Goal: Information Seeking & Learning: Learn about a topic

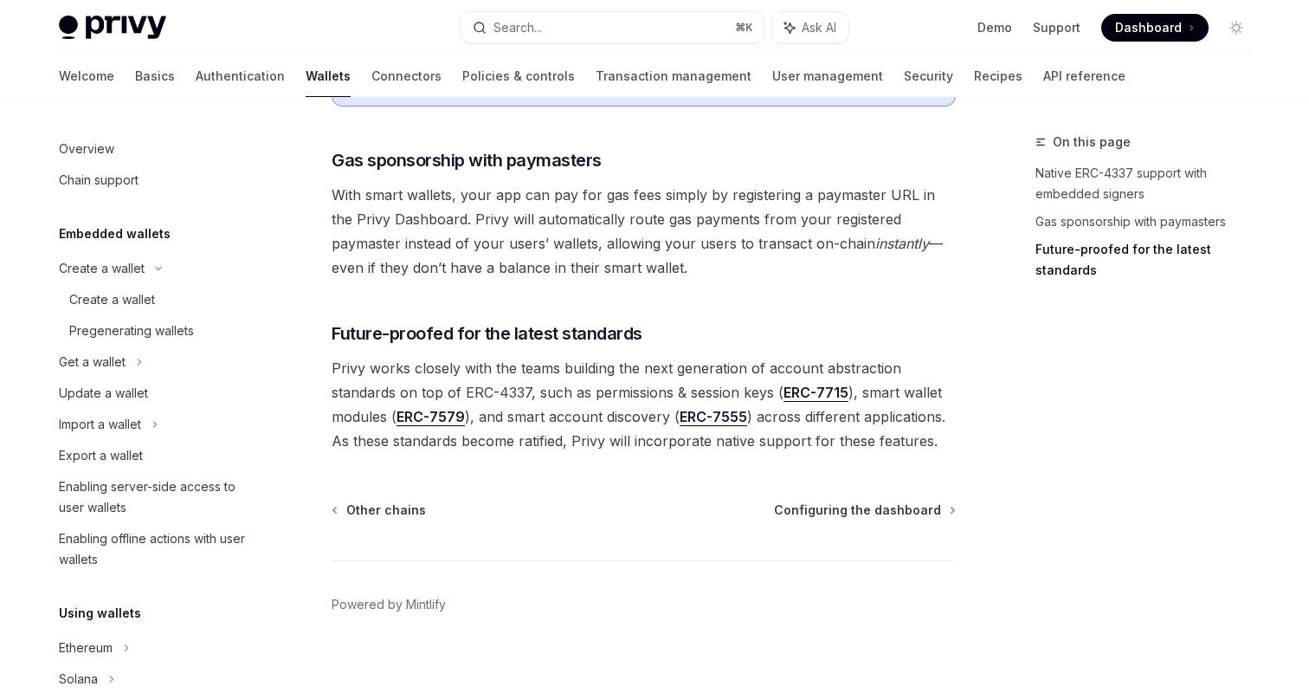
scroll to position [539, 0]
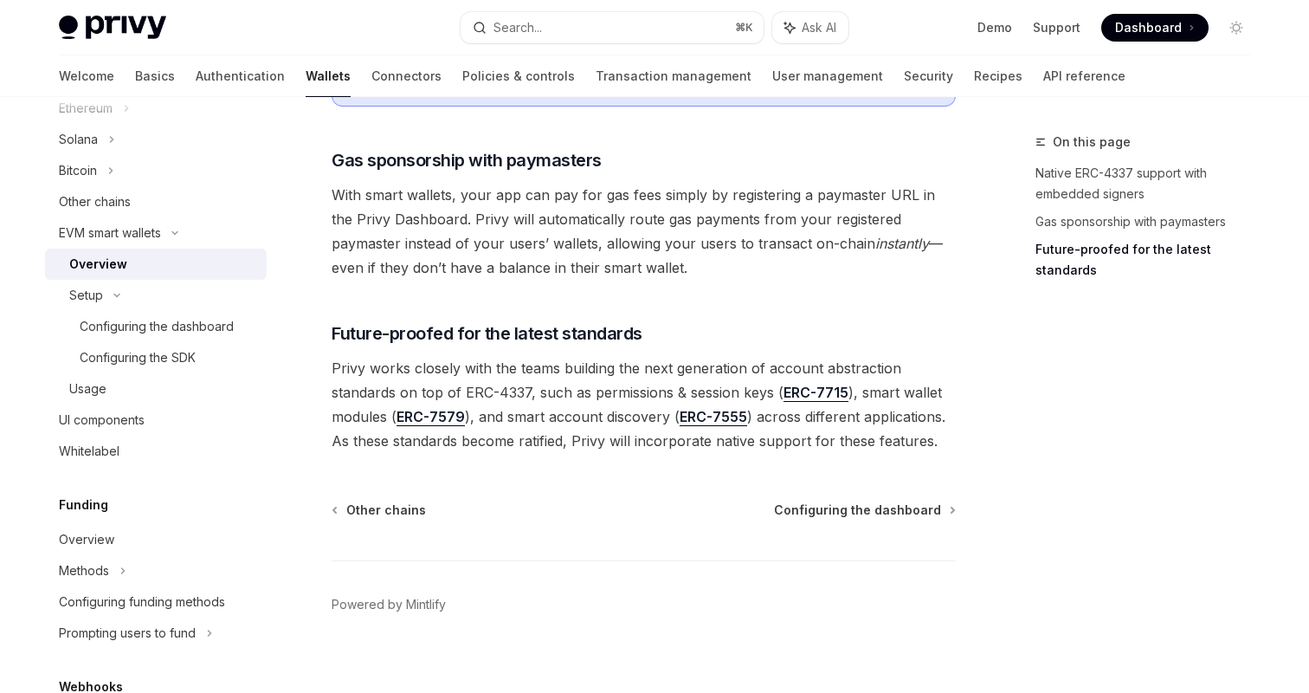
click at [135, 251] on link "Overview" at bounding box center [156, 264] width 222 height 31
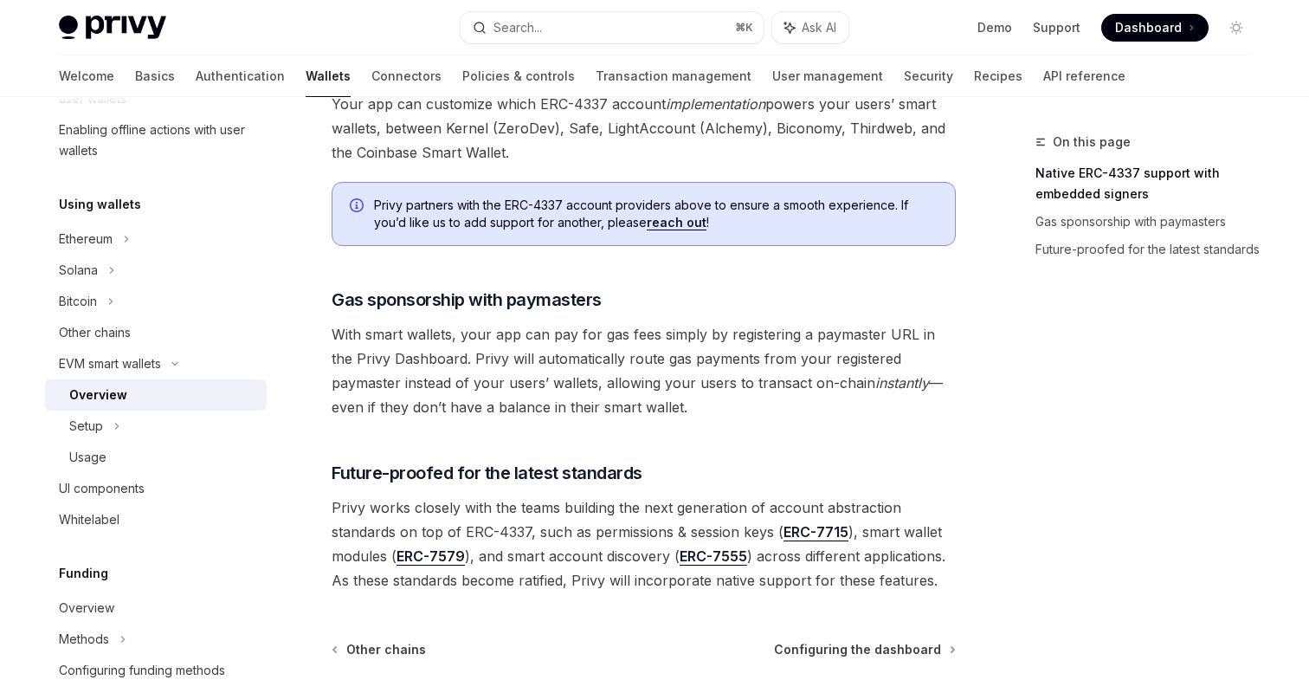
scroll to position [1240, 0]
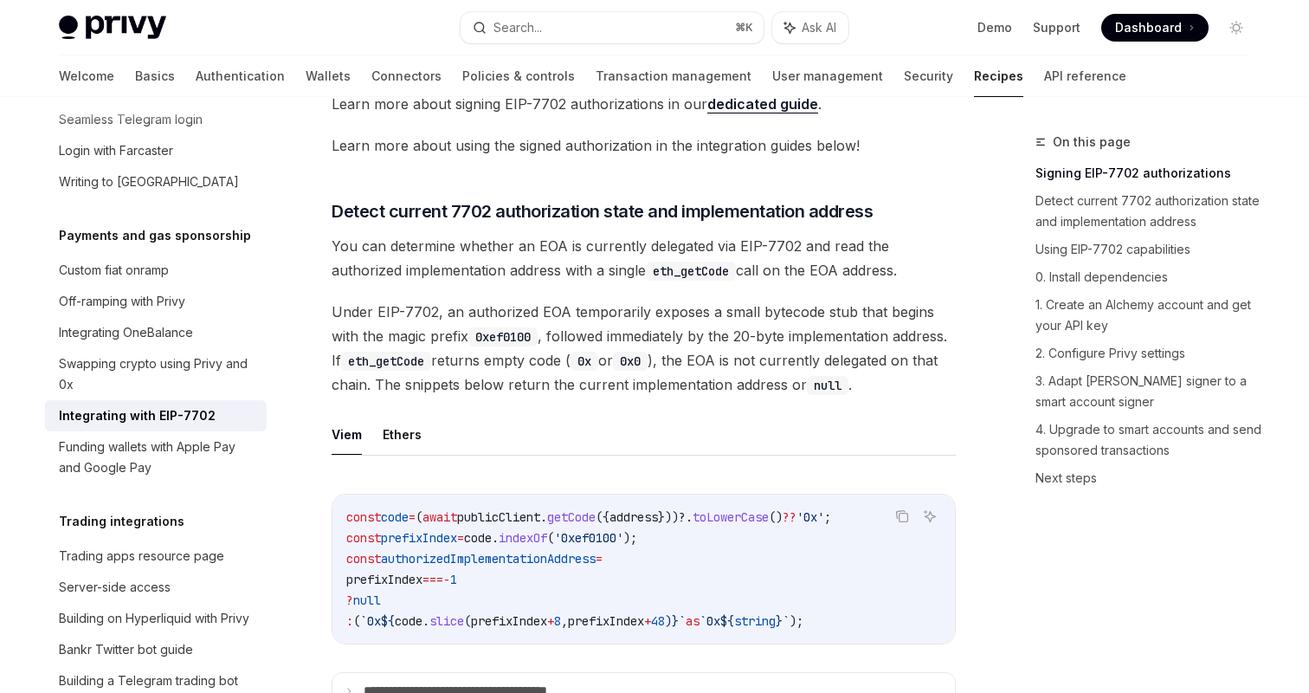
scroll to position [269, 0]
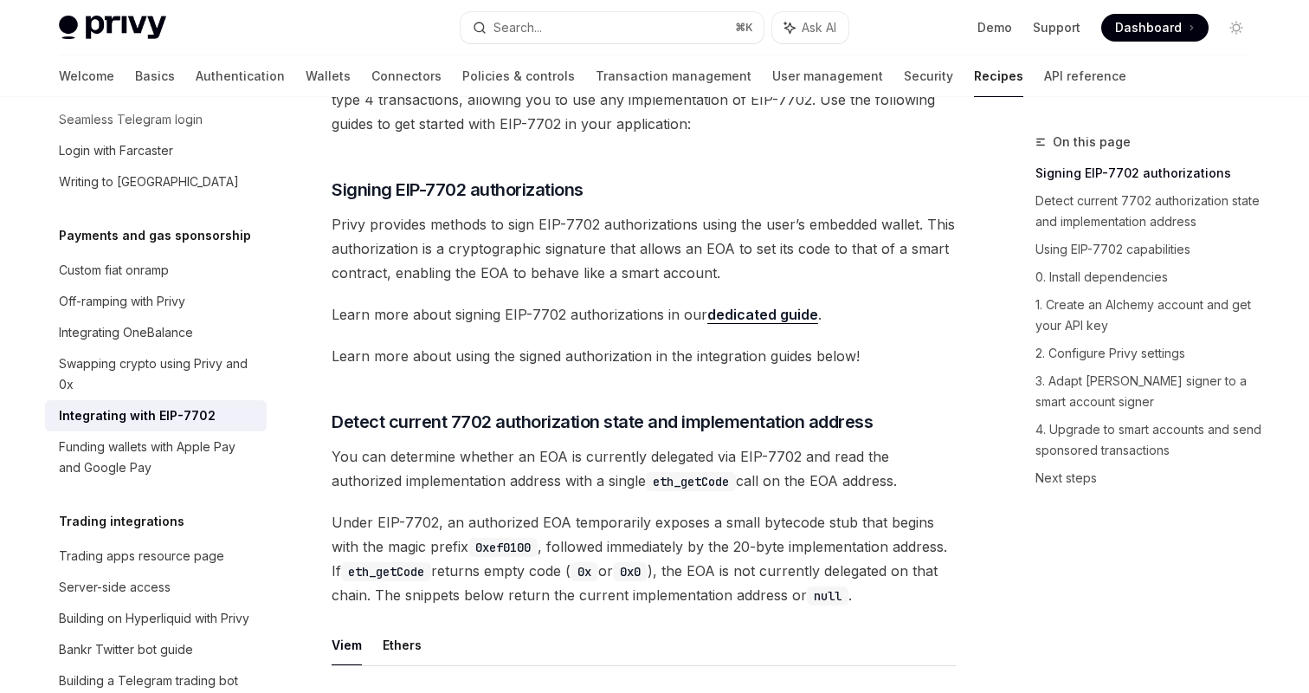
click at [740, 308] on link "dedicated guide" at bounding box center [762, 315] width 111 height 18
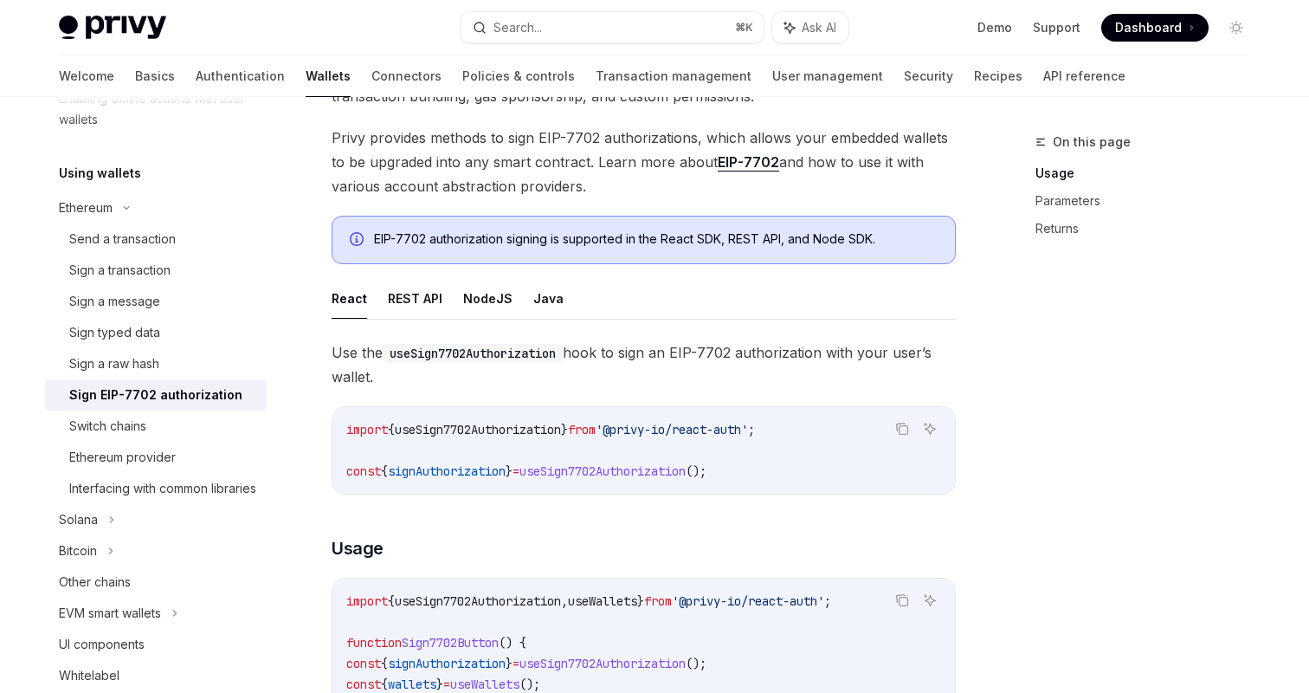
scroll to position [184, 0]
click at [735, 157] on link "EIP-7702" at bounding box center [748, 161] width 61 height 18
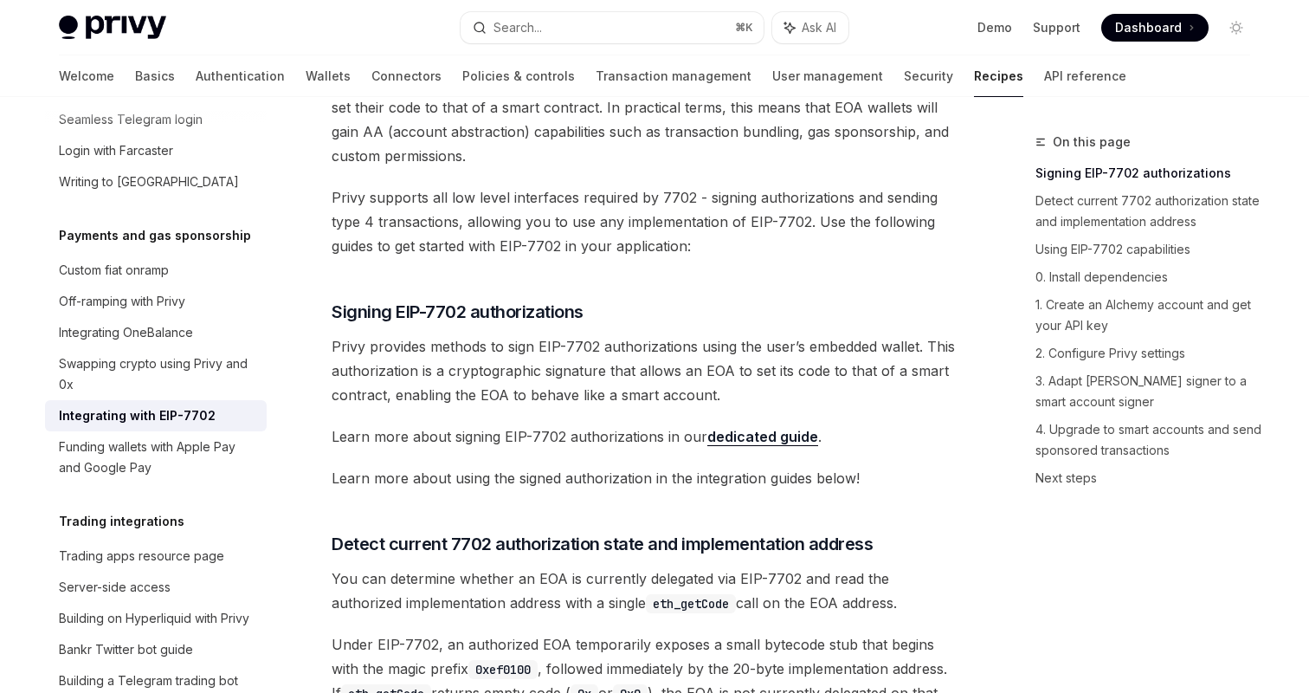
scroll to position [120, 0]
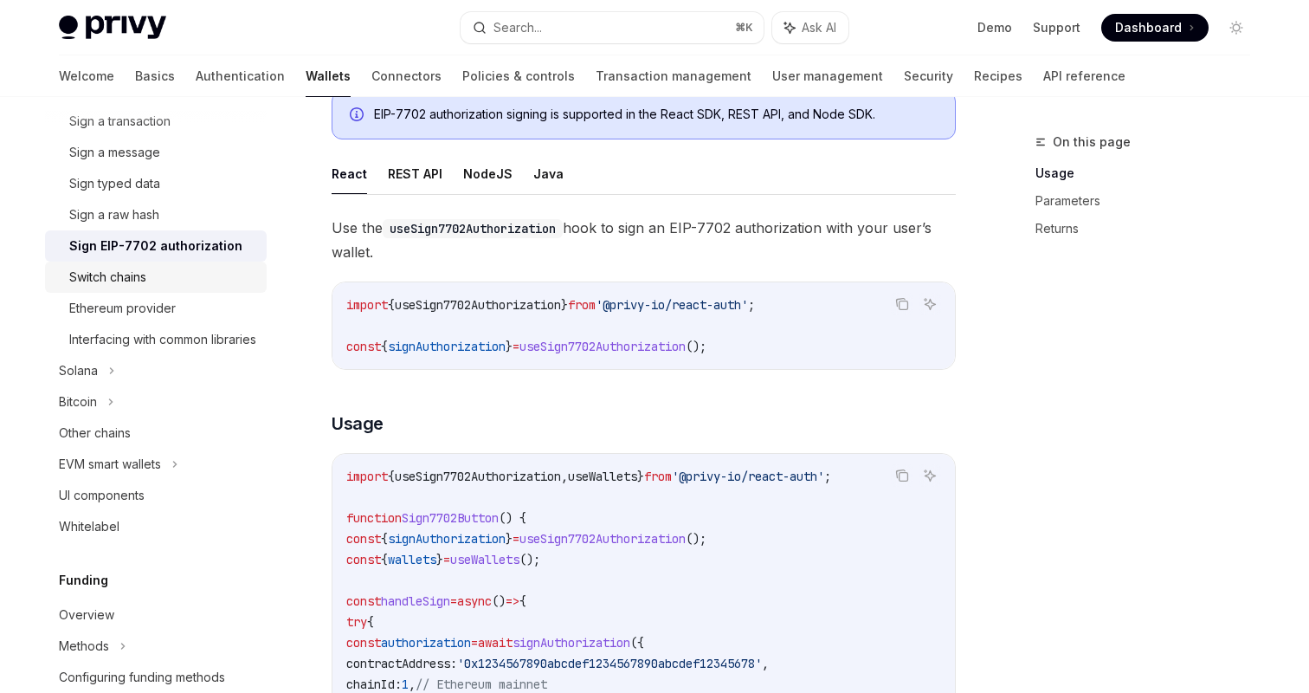
scroll to position [546, 0]
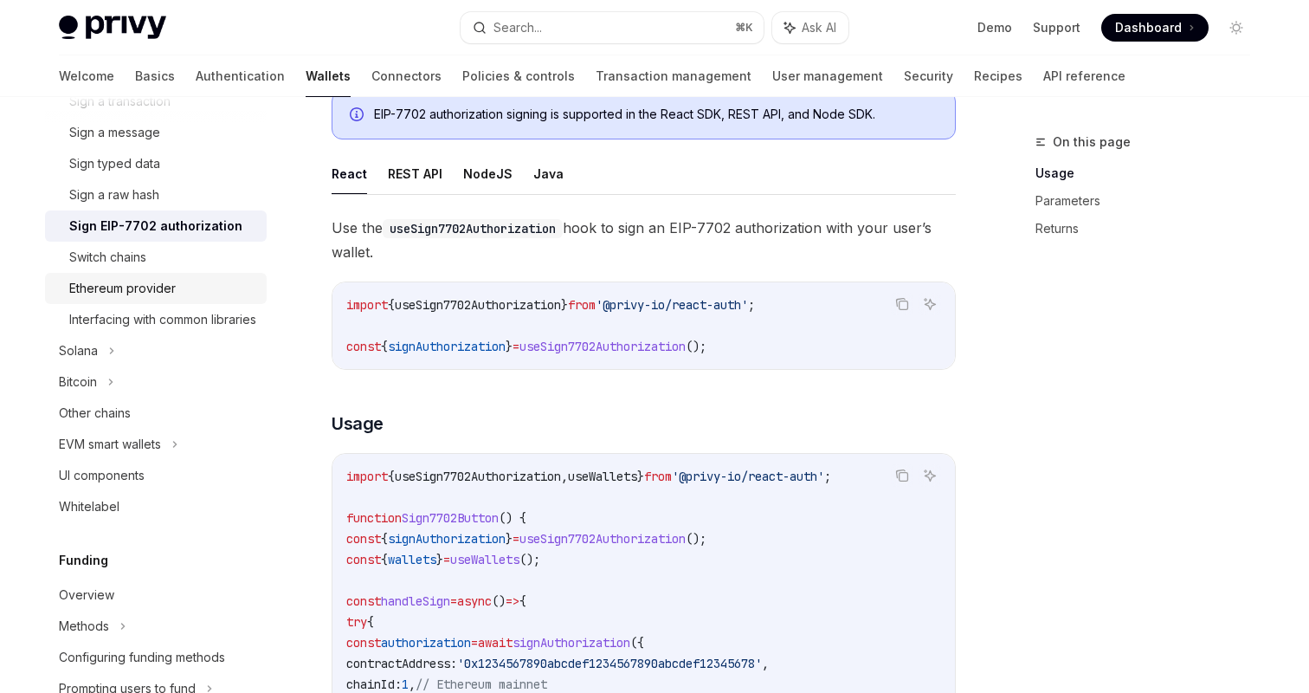
click at [185, 283] on div "Ethereum provider" at bounding box center [162, 288] width 187 height 21
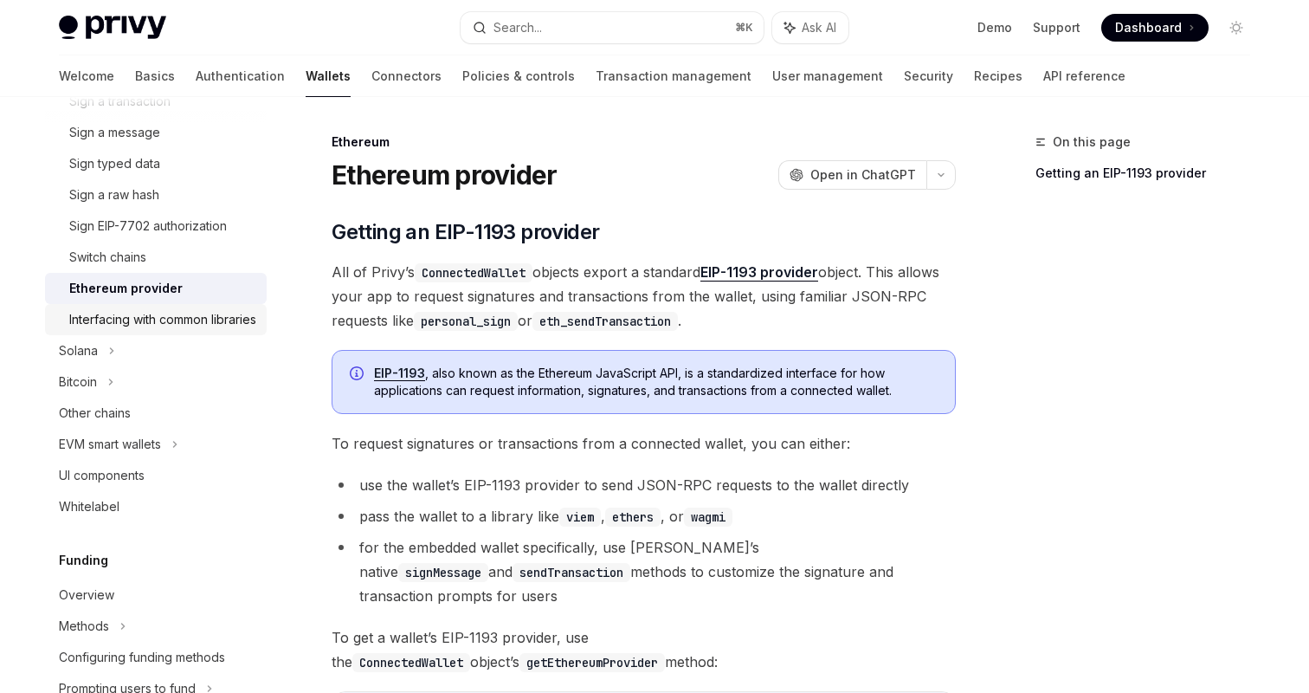
click at [178, 329] on div "Interfacing with common libraries" at bounding box center [162, 319] width 187 height 21
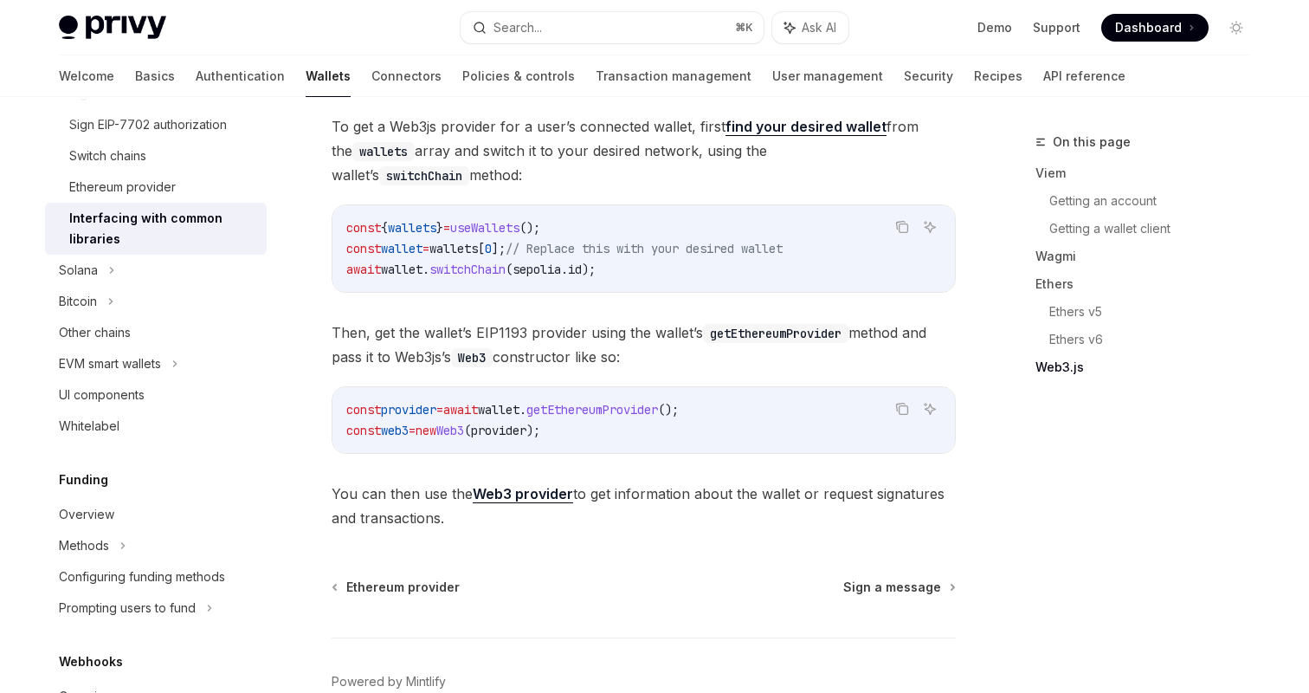
scroll to position [667, 0]
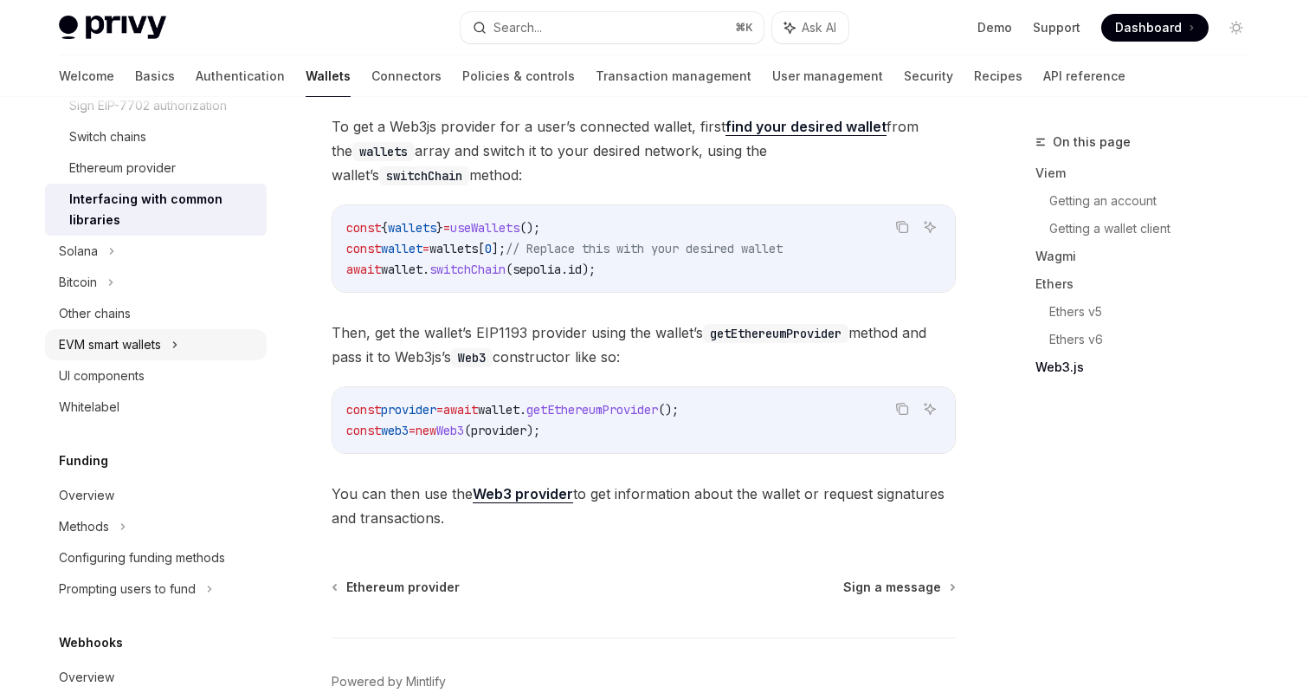
click at [178, 343] on icon at bounding box center [174, 344] width 7 height 21
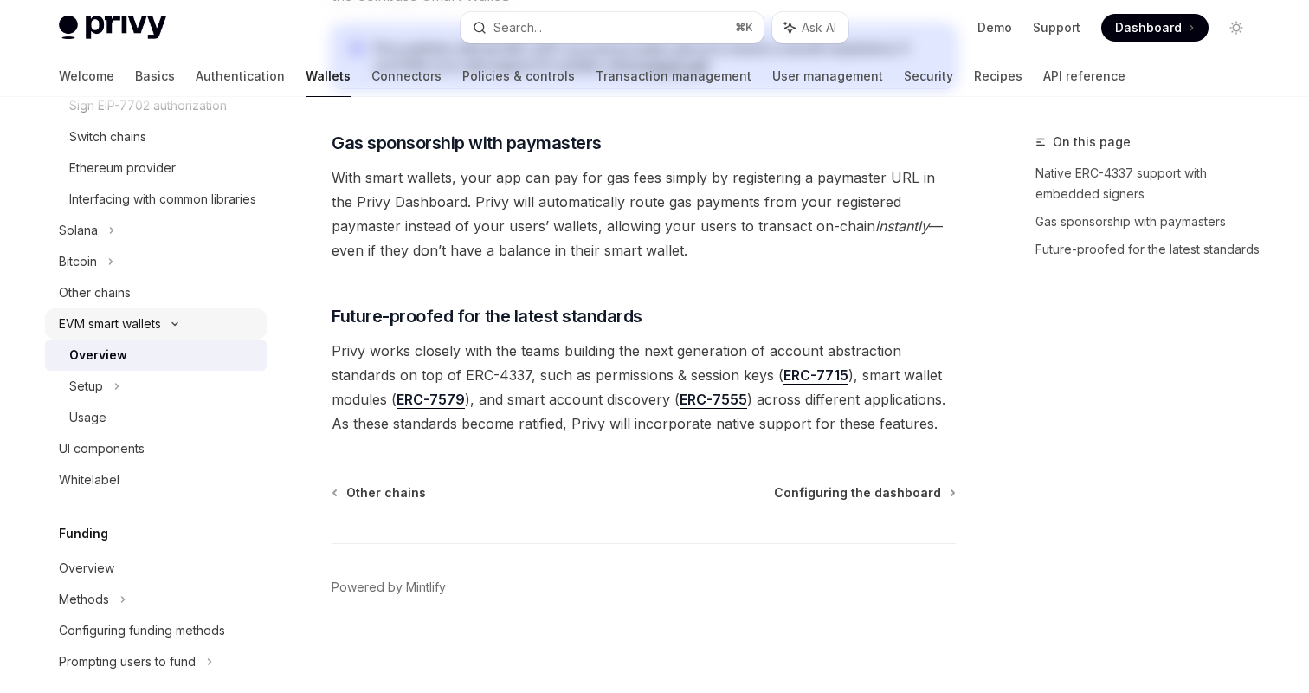
type textarea "*"
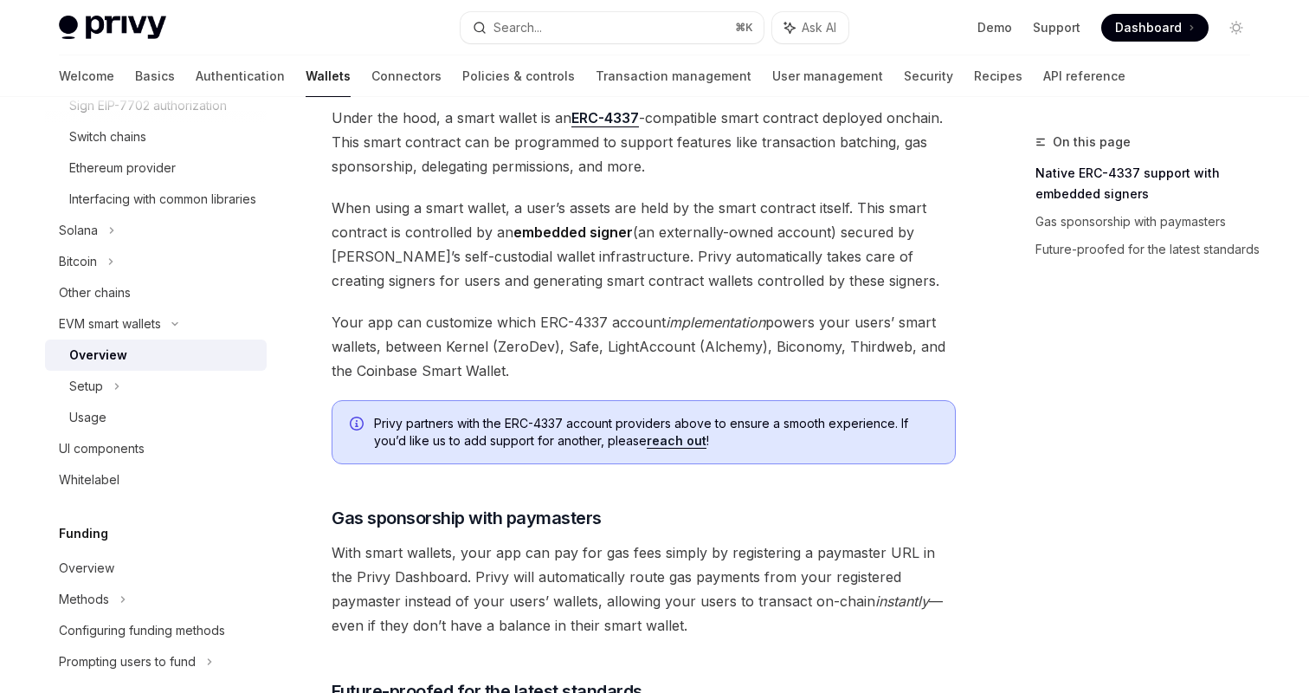
scroll to position [877, 0]
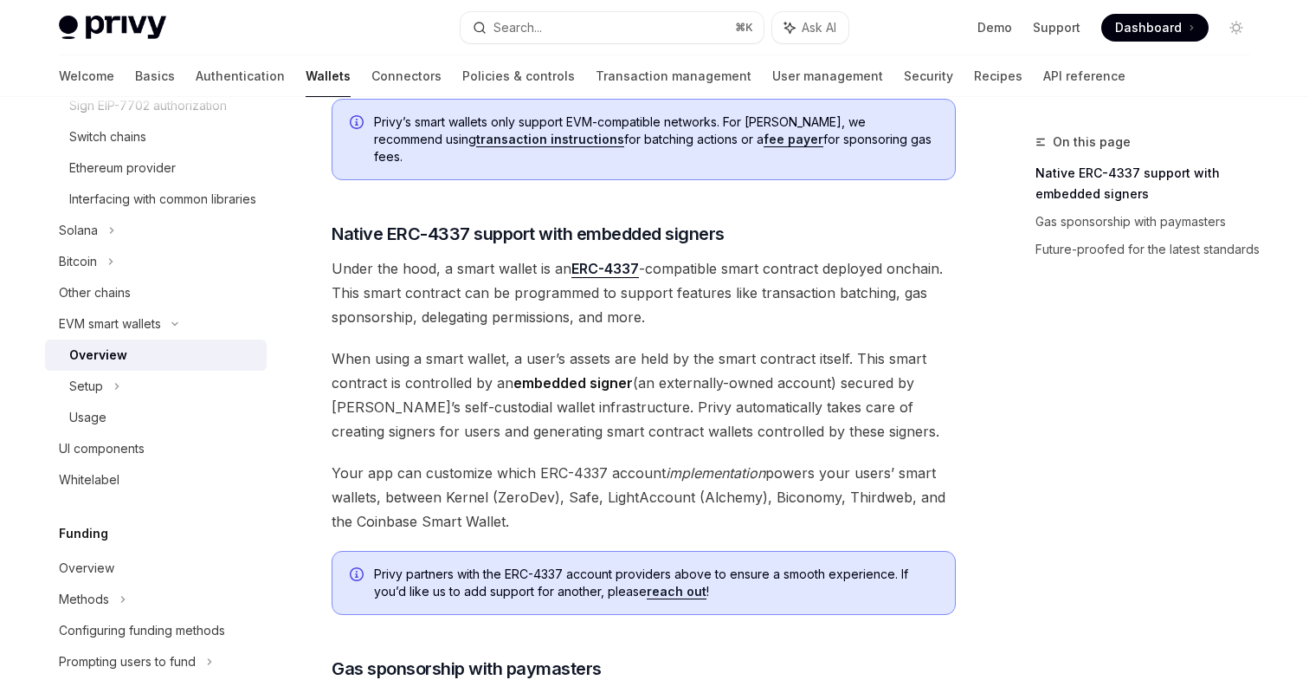
drag, startPoint x: 517, startPoint y: 507, endPoint x: 316, endPoint y: 461, distance: 206.3
click at [316, 461] on div "EVM smart wallets Smart wallets OpenAI Open in ChatGPT OpenAI Open in ChatGPT P…" at bounding box center [481, 236] width 956 height 1964
copy span "Your app can customize which ERC-4337 account implementation powers your users’…"
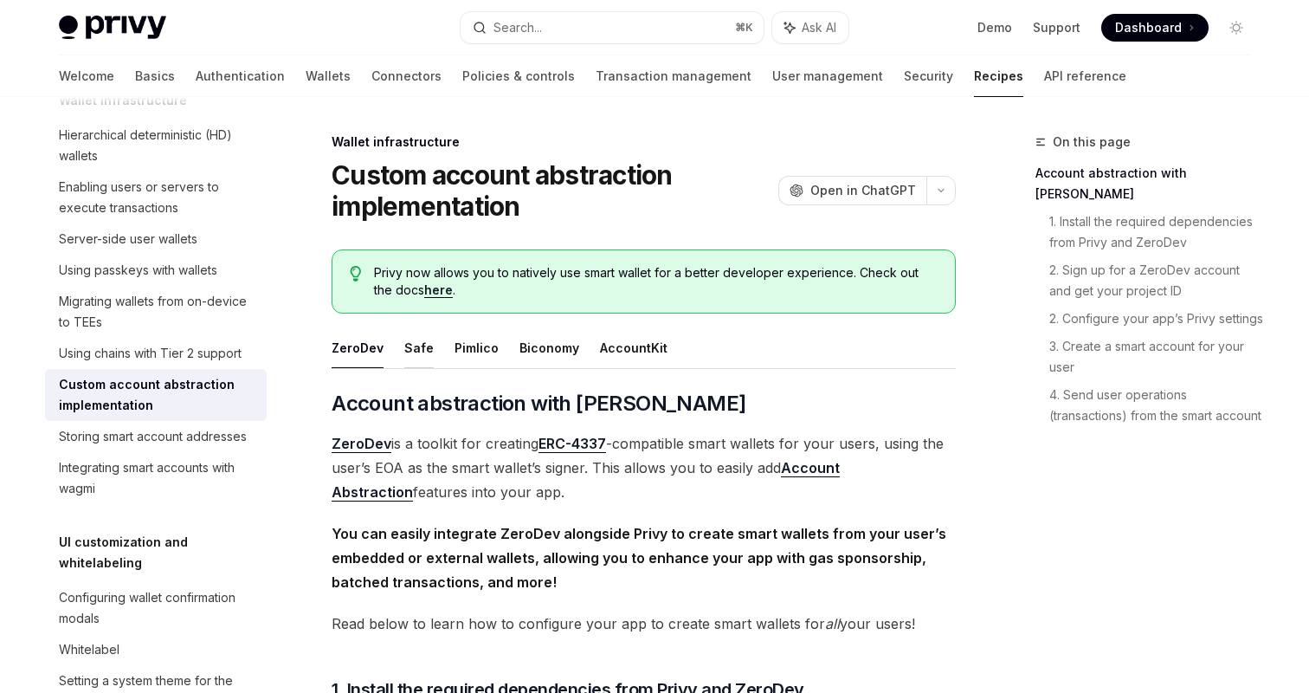
click at [415, 357] on button "Safe" at bounding box center [418, 347] width 29 height 41
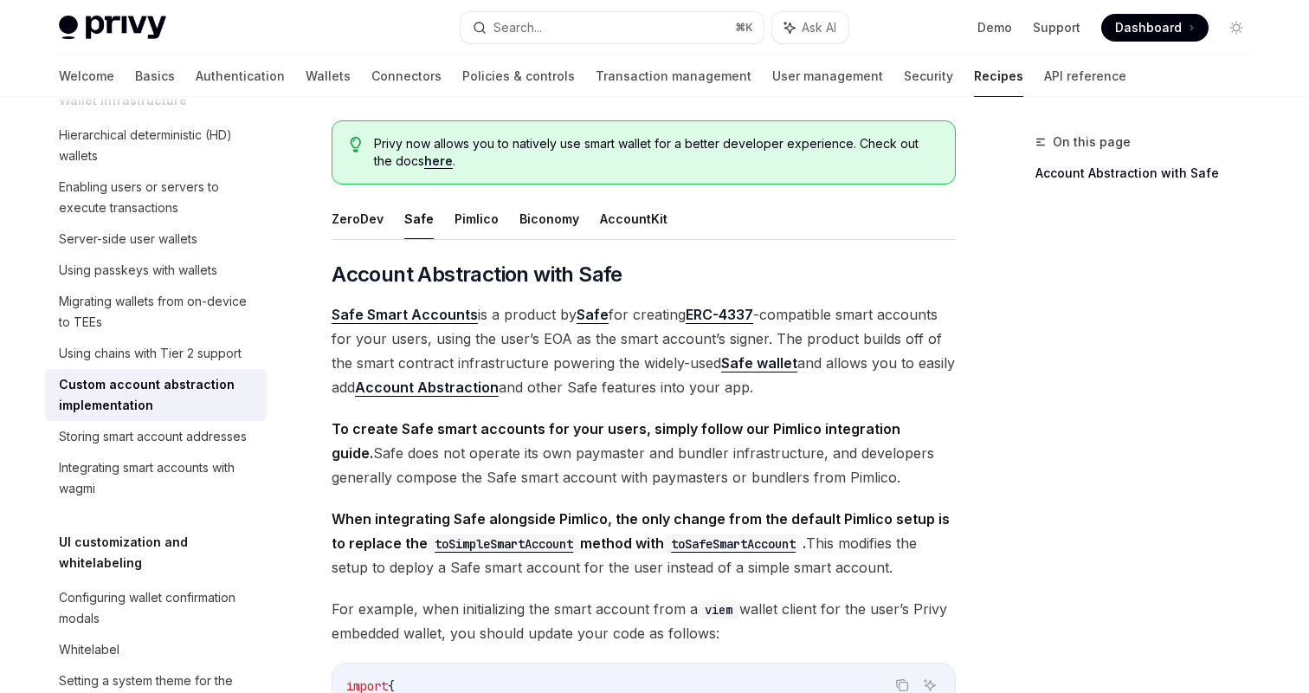
scroll to position [118, 0]
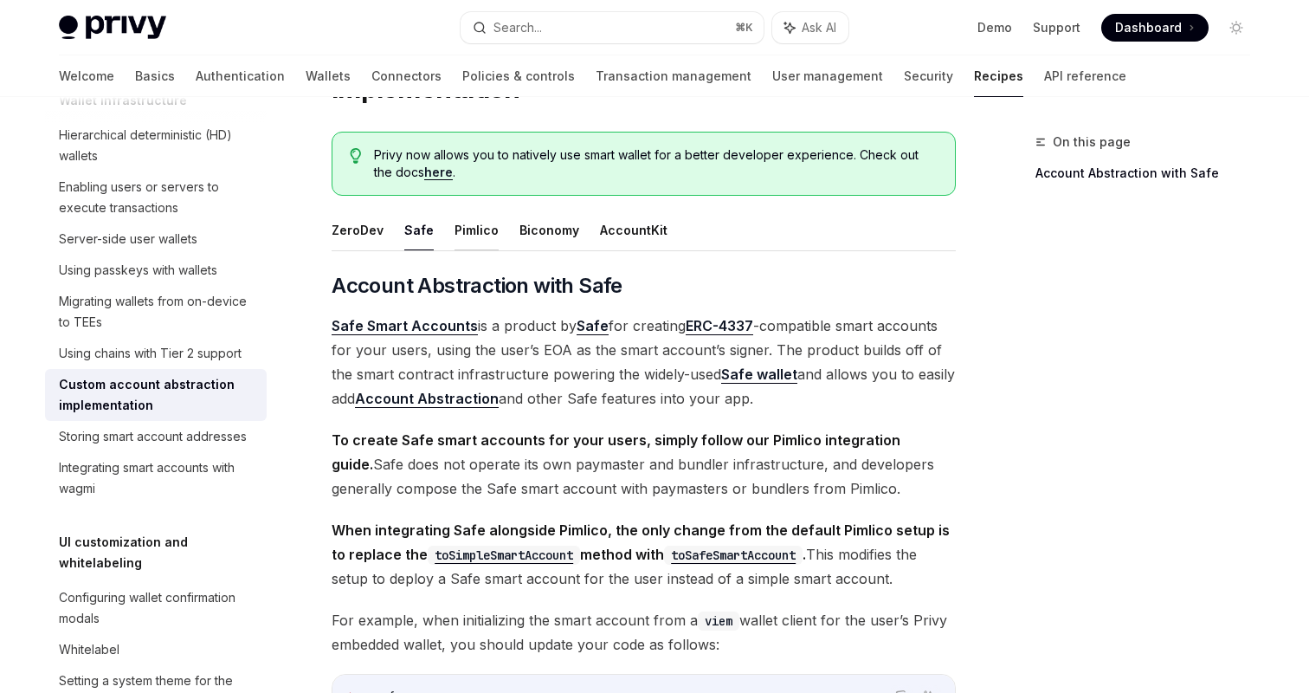
click at [490, 242] on button "Pimlico" at bounding box center [477, 230] width 44 height 41
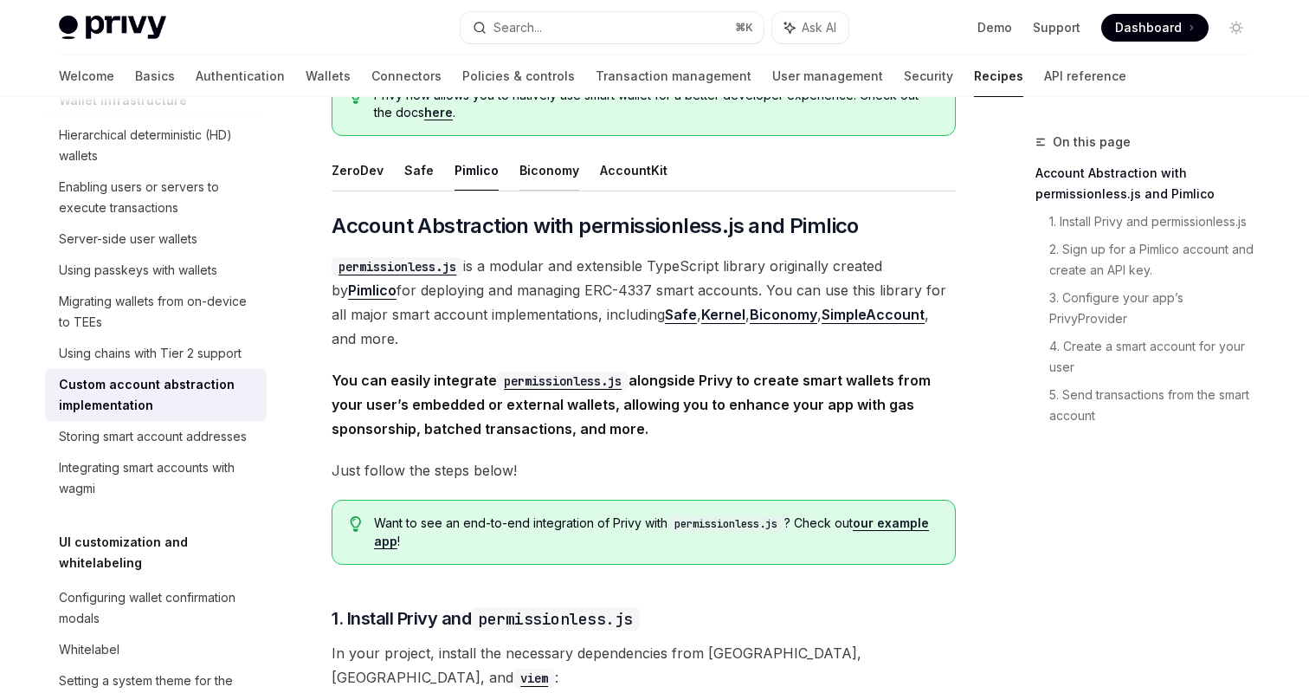
scroll to position [195, 0]
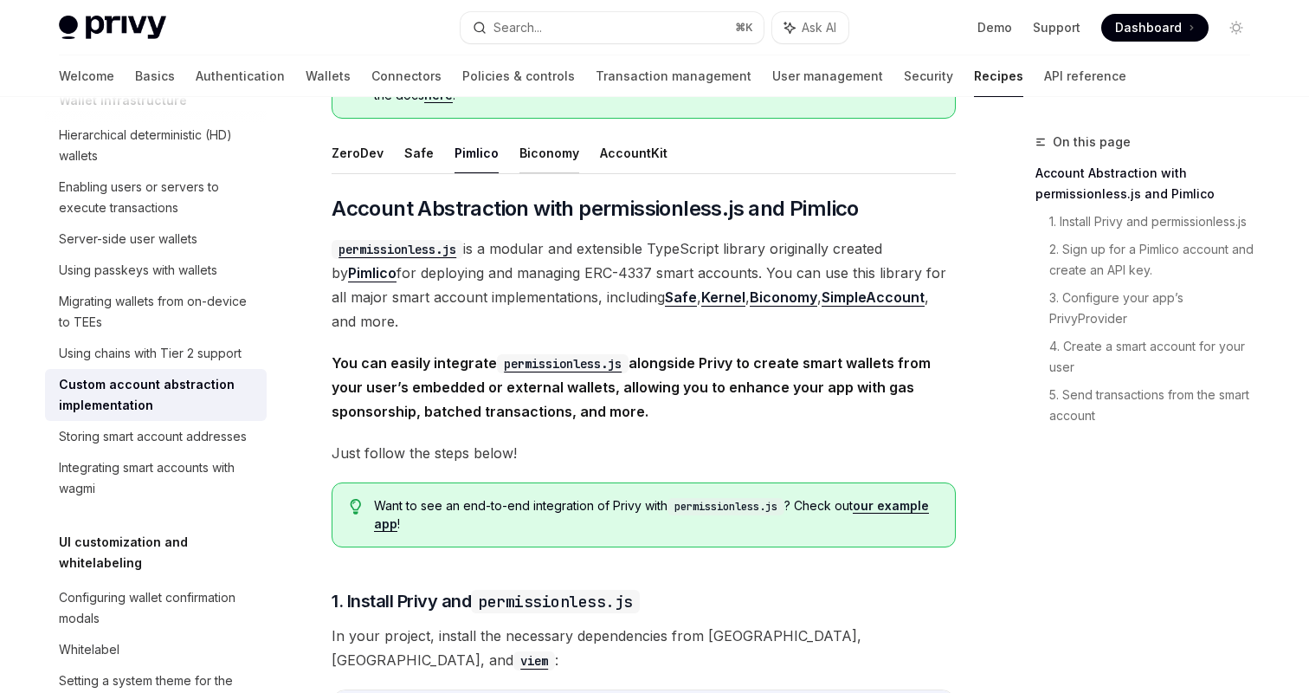
click at [550, 161] on button "Biconomy" at bounding box center [550, 152] width 60 height 41
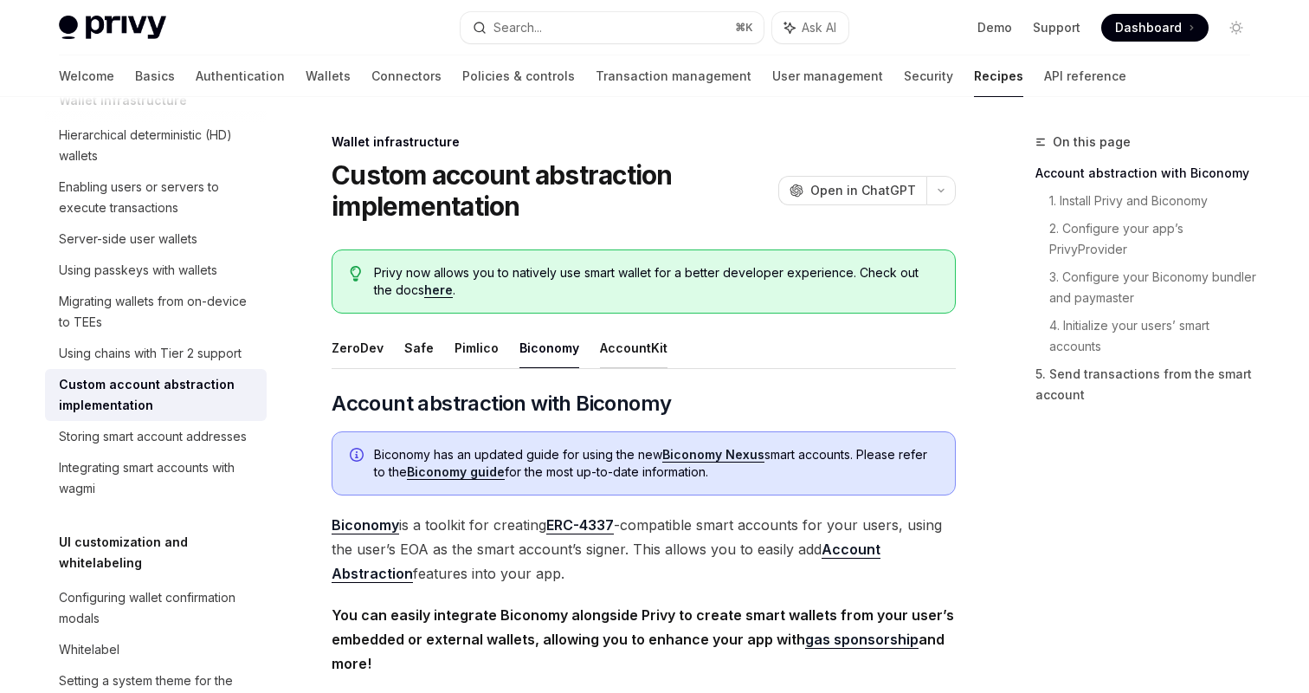
click at [618, 346] on button "AccountKit" at bounding box center [634, 347] width 68 height 41
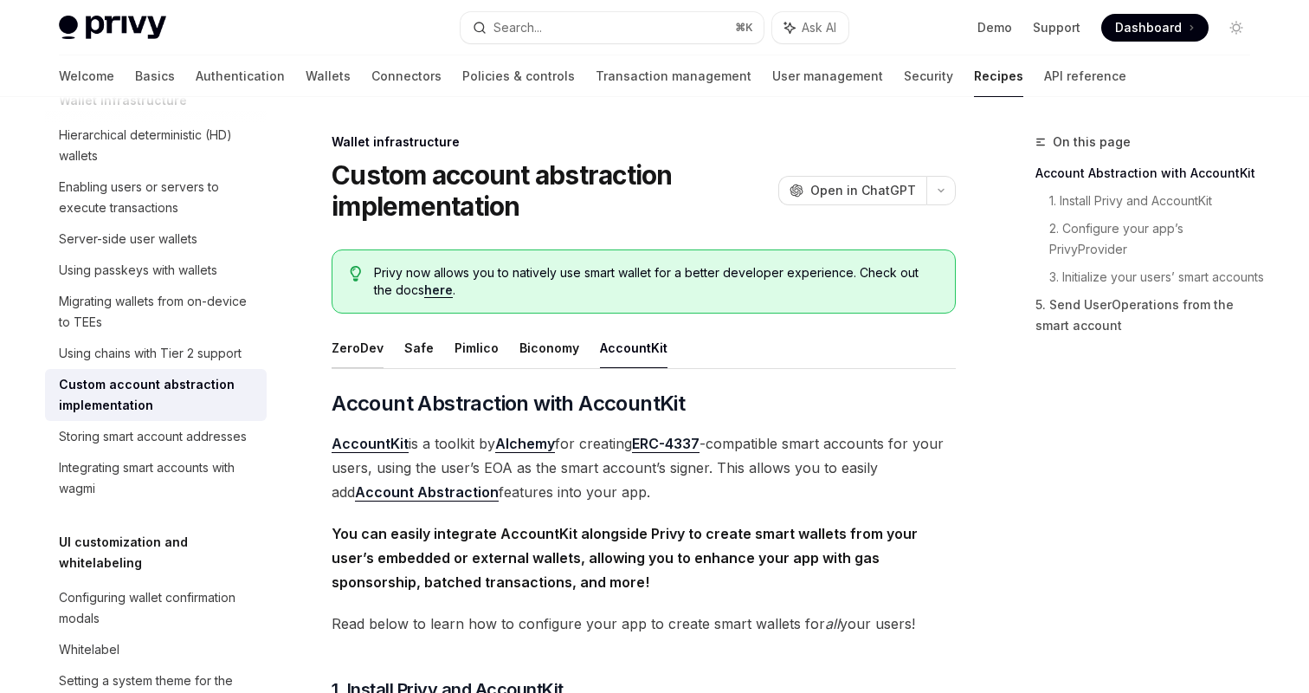
click at [349, 332] on button "ZeroDev" at bounding box center [358, 347] width 52 height 41
type textarea "*"
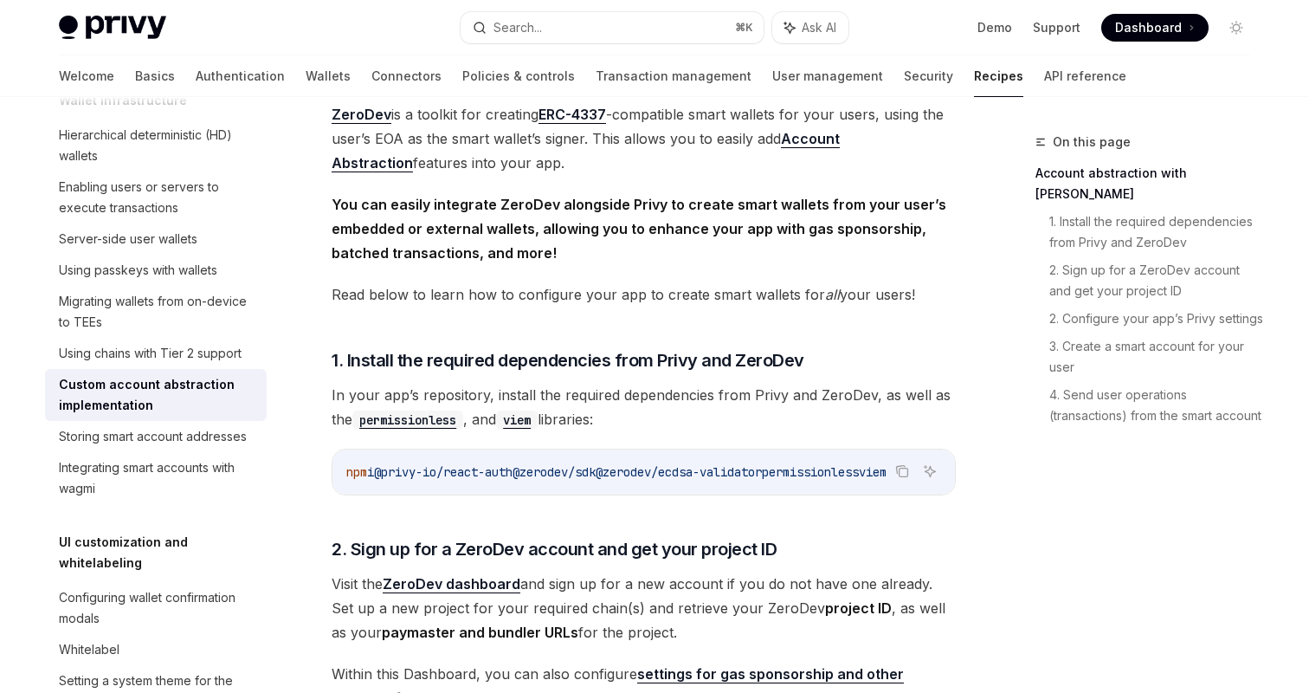
scroll to position [355, 0]
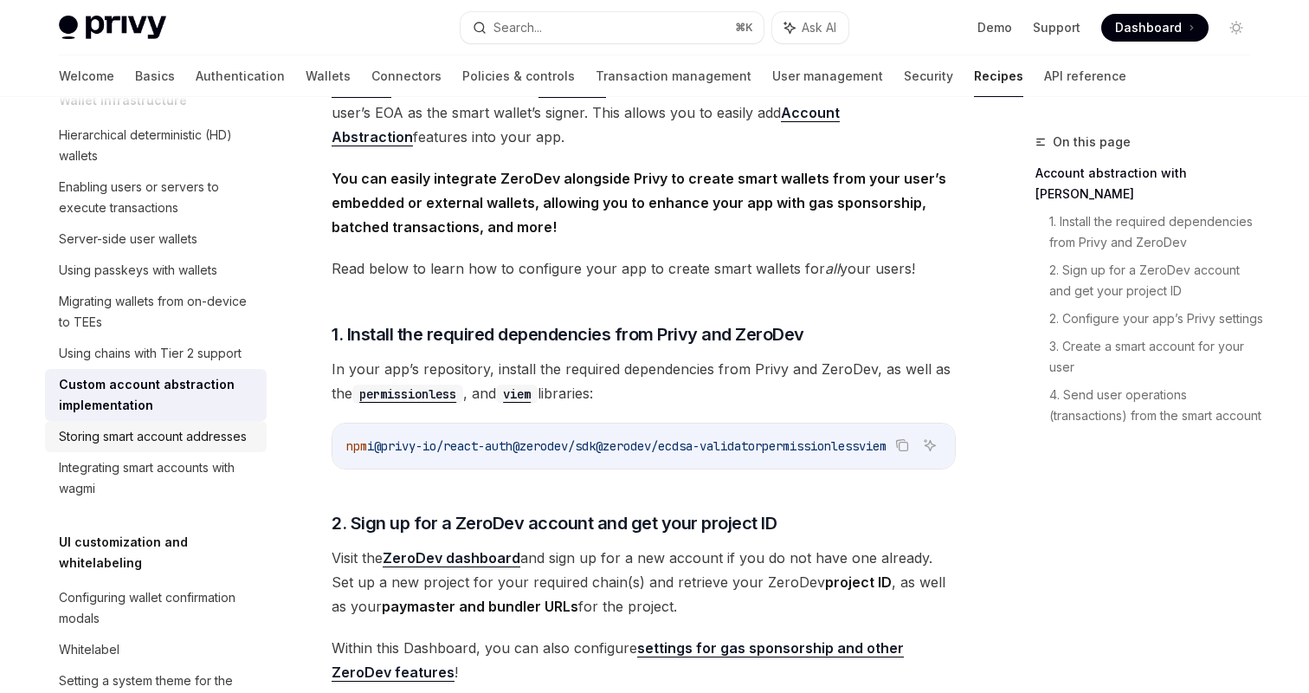
click at [128, 433] on div "Storing smart account addresses" at bounding box center [153, 436] width 188 height 21
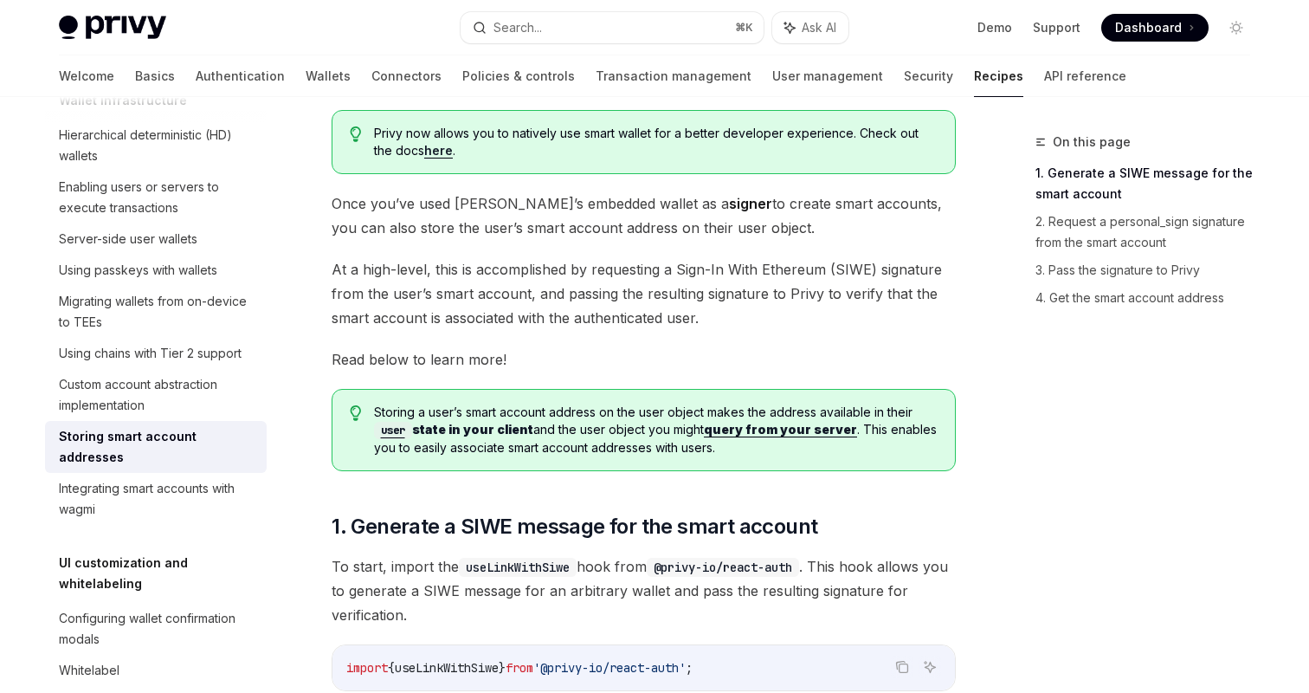
scroll to position [115, 0]
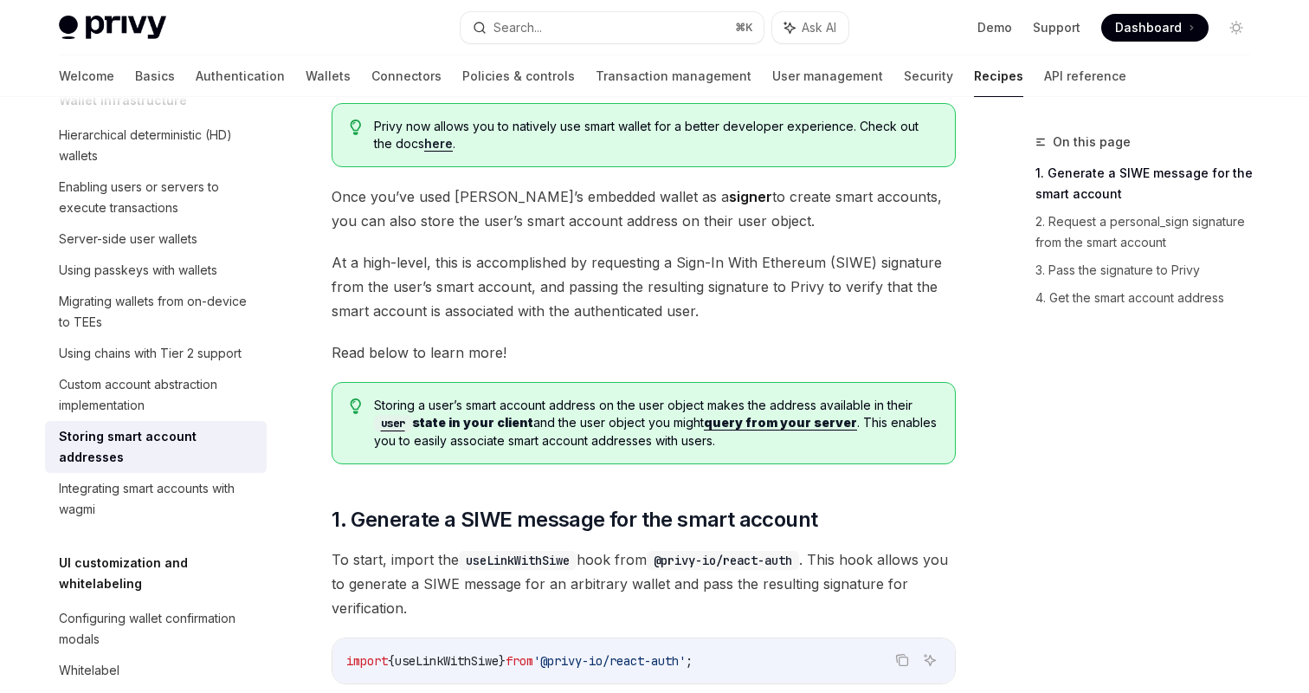
click at [415, 135] on span "Privy now allows you to natively use smart wallet for a better developer experi…" at bounding box center [656, 135] width 564 height 35
click at [424, 141] on link "here" at bounding box center [438, 144] width 29 height 16
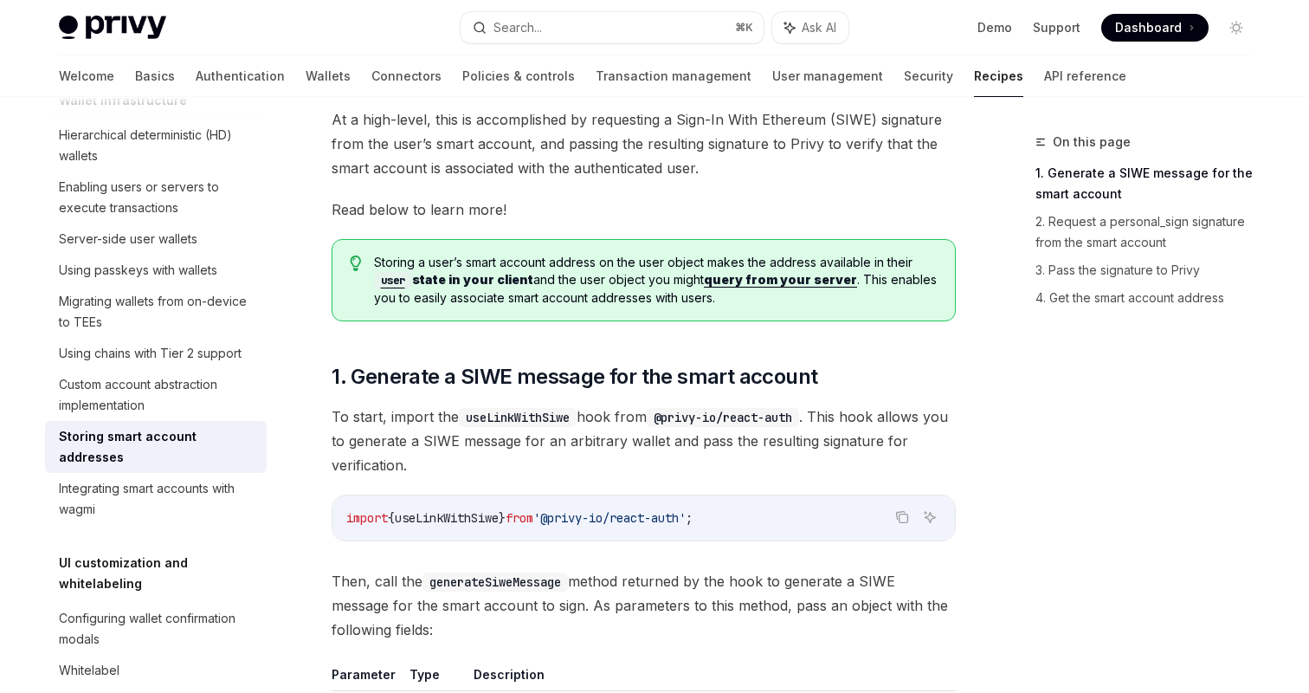
scroll to position [240, 0]
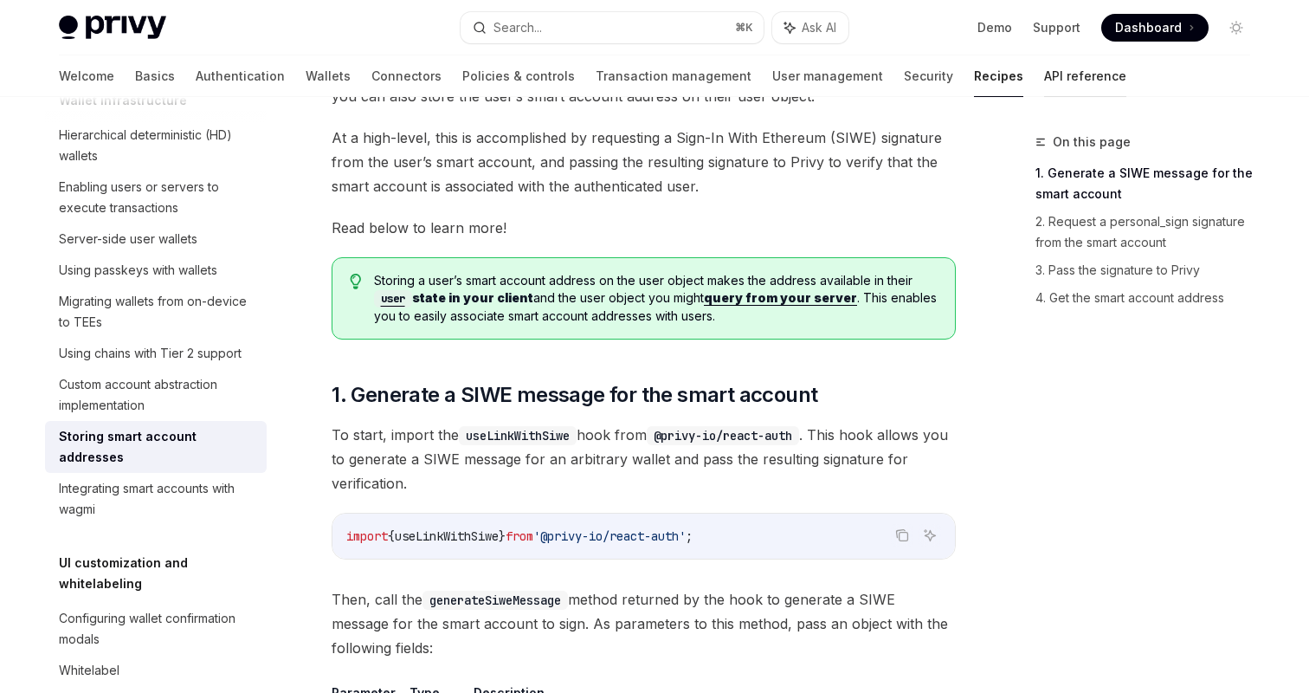
click at [1044, 81] on link "API reference" at bounding box center [1085, 76] width 82 height 42
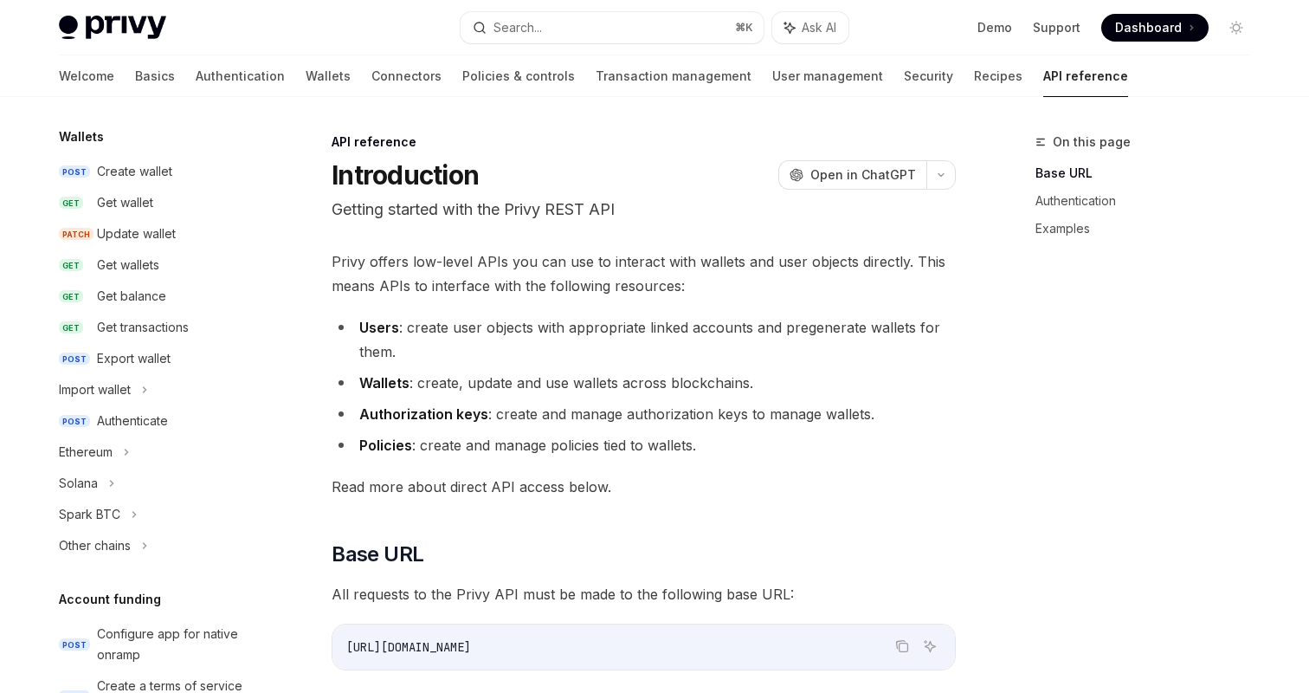
scroll to position [150, 0]
click at [165, 235] on div "Update wallet" at bounding box center [136, 233] width 79 height 21
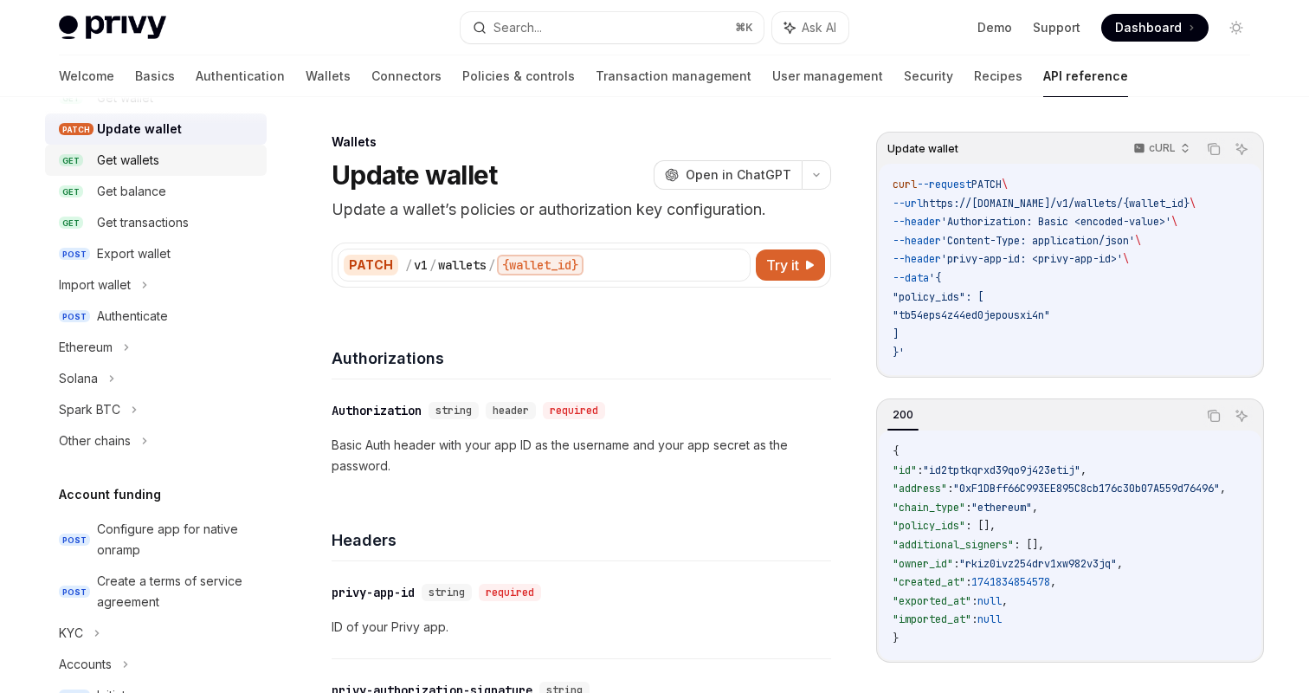
scroll to position [269, 0]
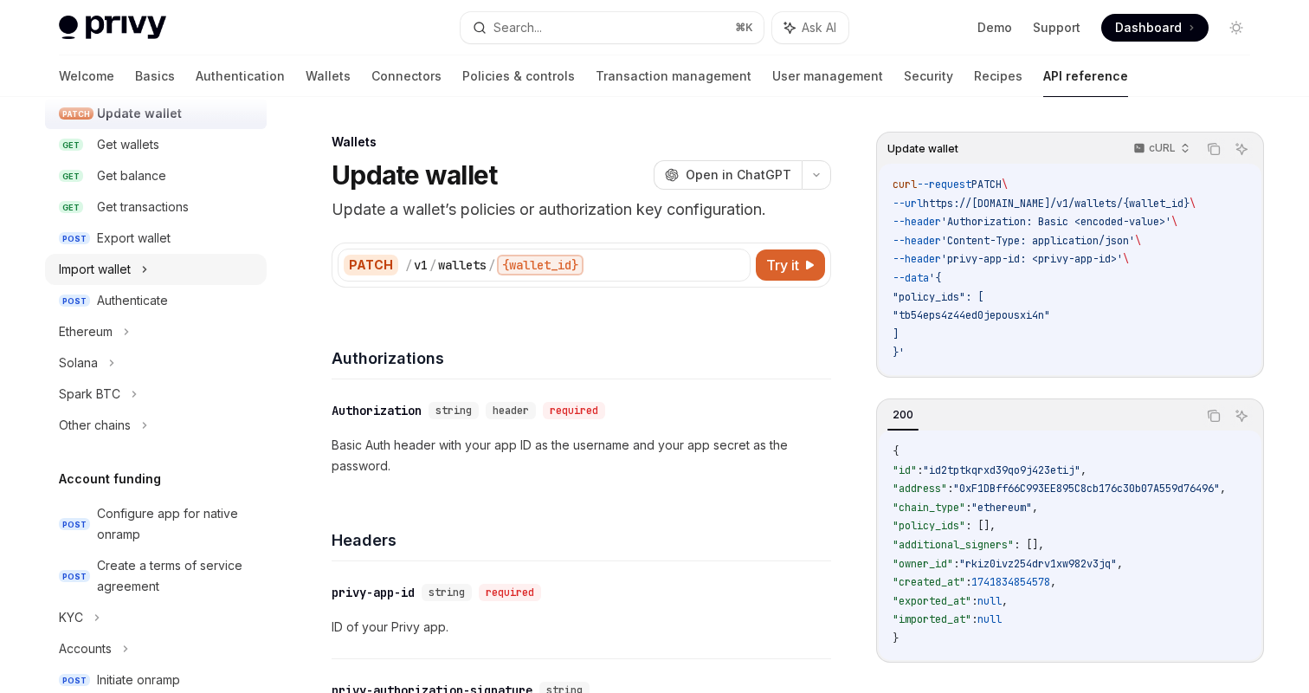
click at [131, 273] on div "Import wallet" at bounding box center [95, 269] width 72 height 21
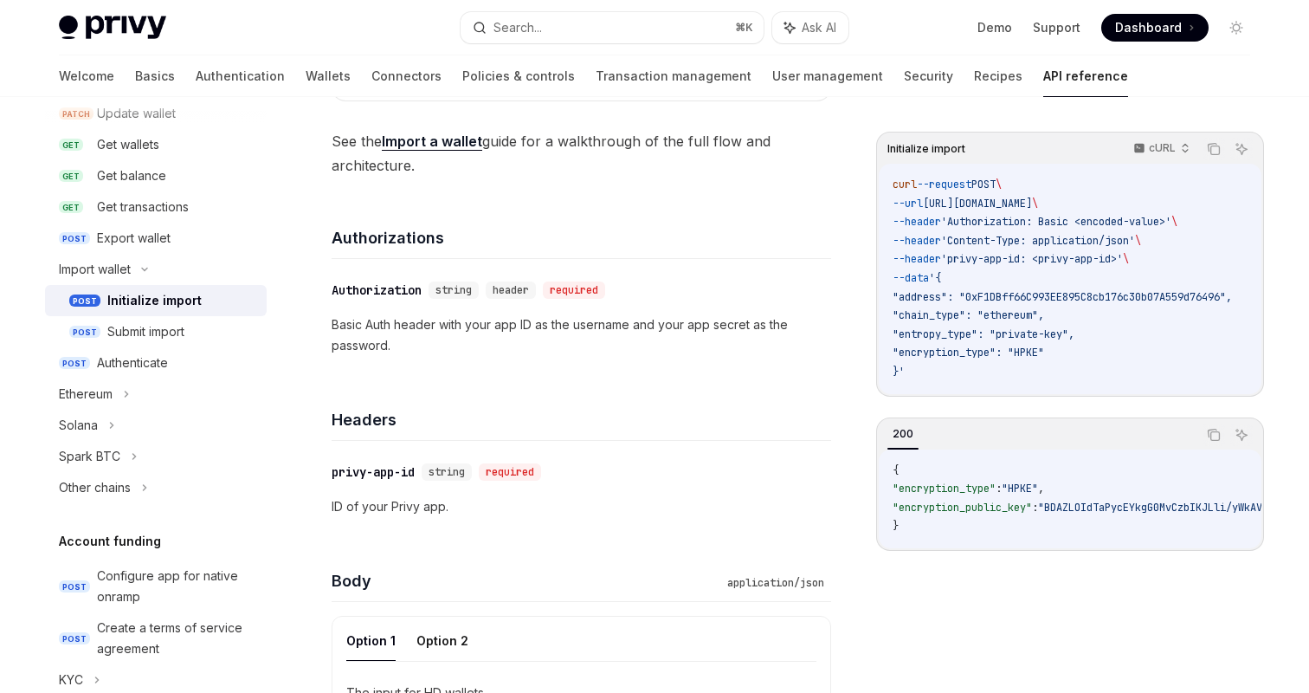
scroll to position [170, 0]
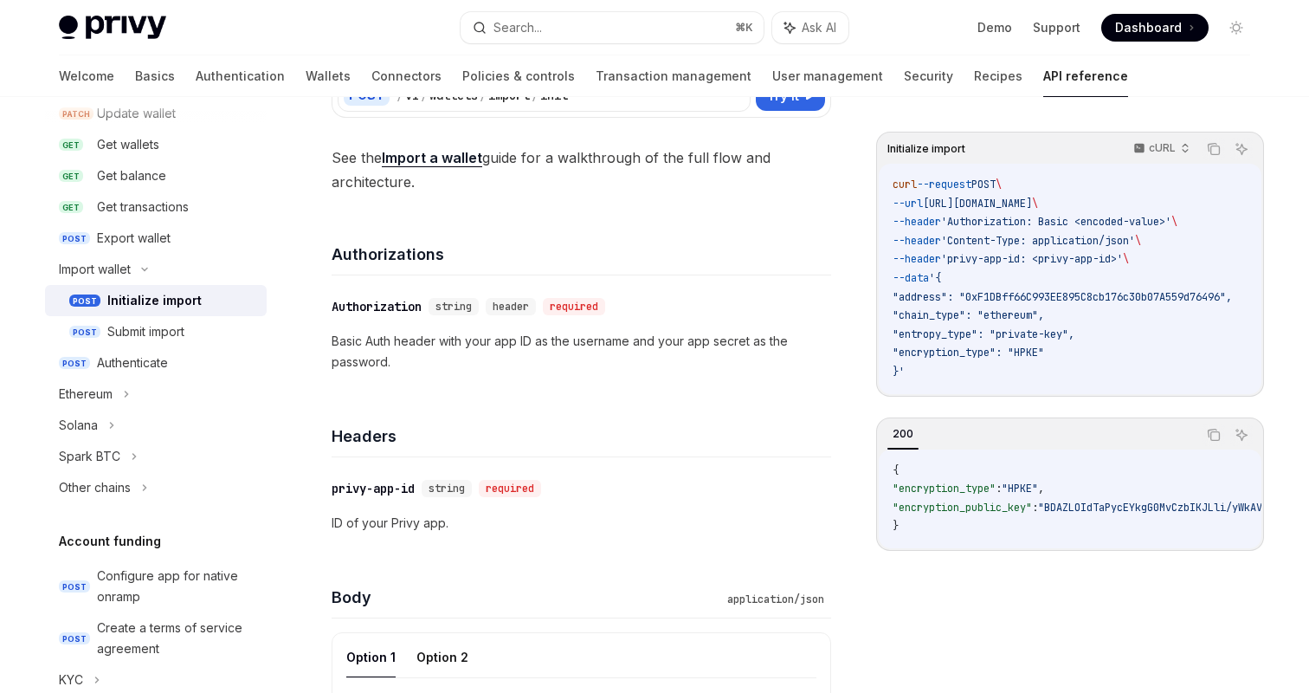
click at [423, 155] on link "Import a wallet" at bounding box center [432, 158] width 100 height 18
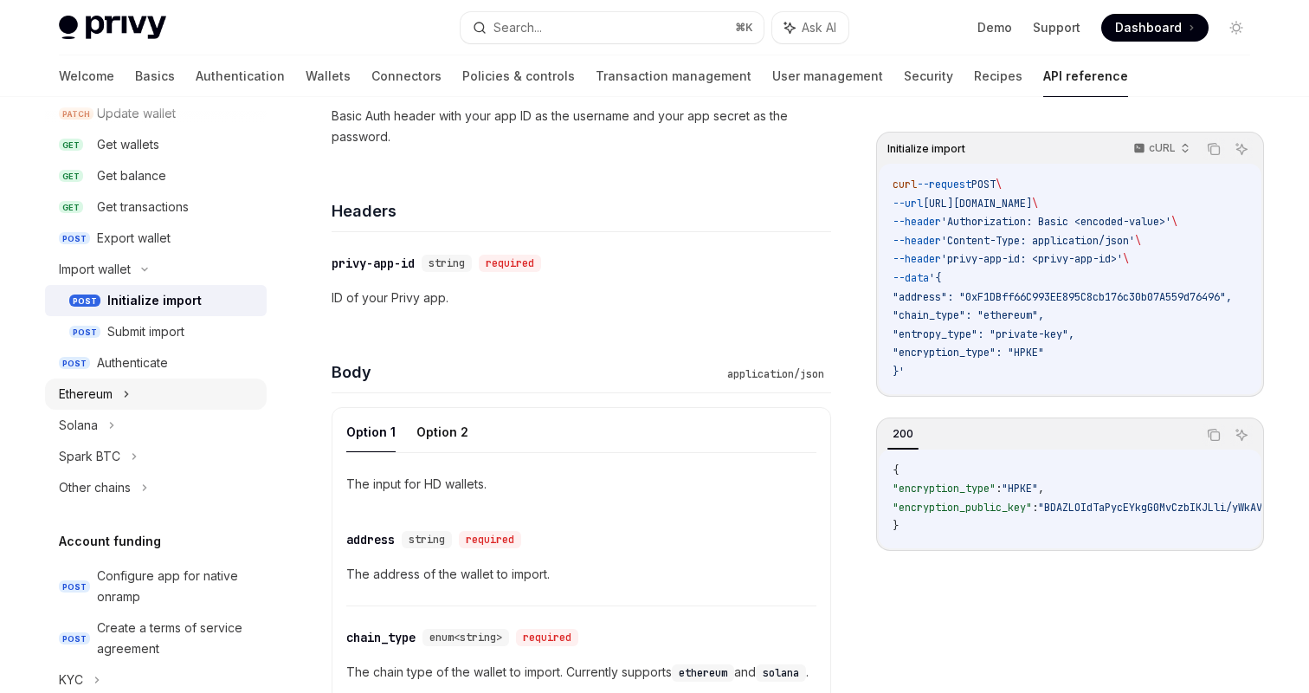
scroll to position [397, 0]
click at [124, 396] on icon at bounding box center [126, 394] width 7 height 21
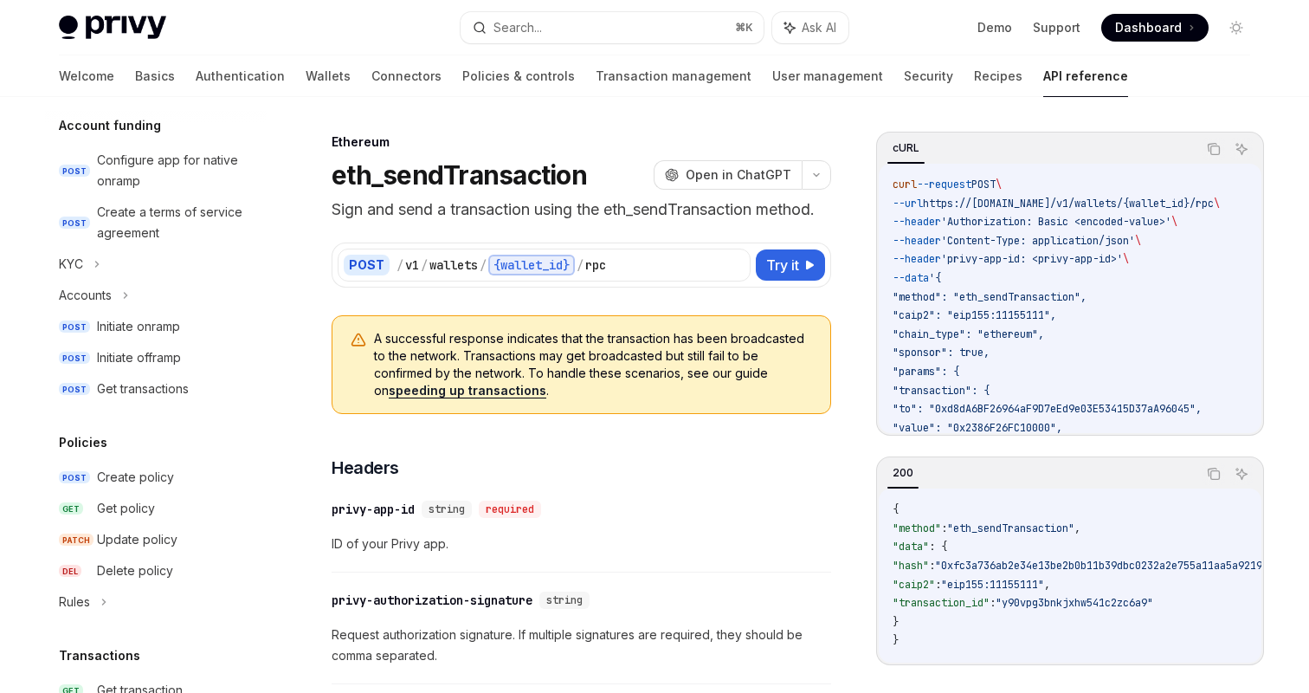
scroll to position [892, 0]
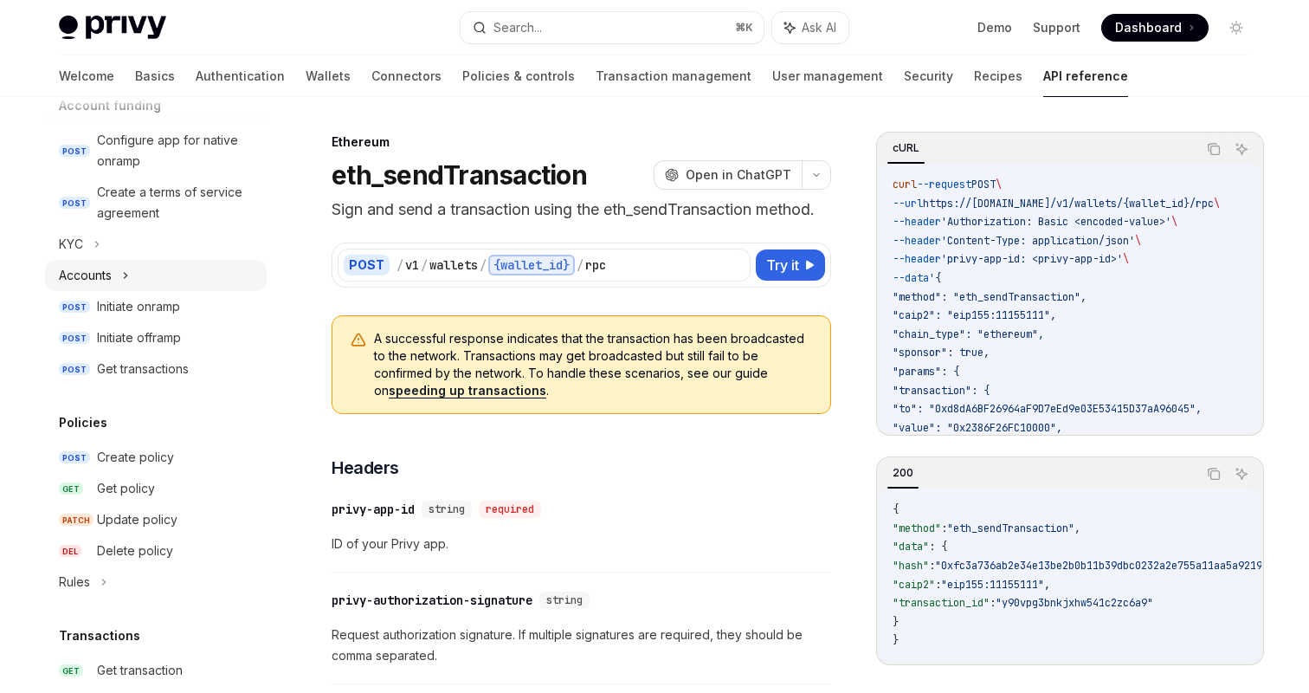
click at [129, 267] on icon at bounding box center [125, 275] width 7 height 21
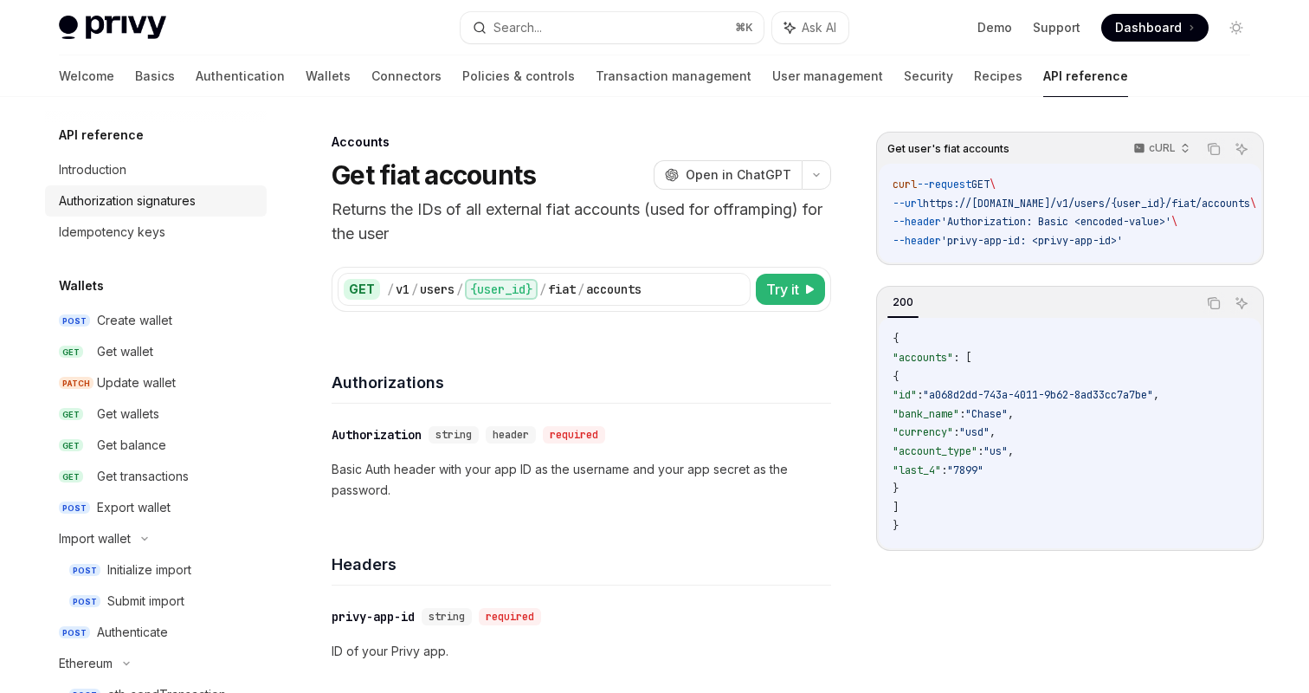
click at [165, 199] on div "Authorization signatures" at bounding box center [127, 201] width 137 height 21
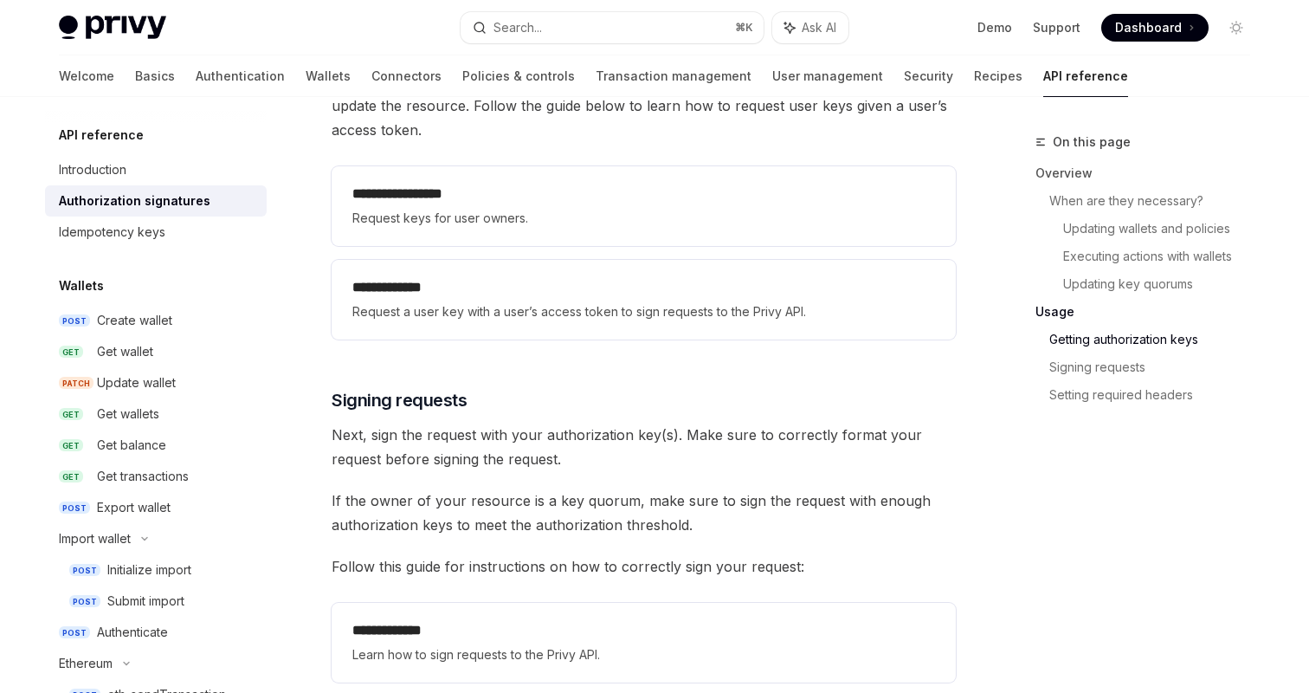
scroll to position [2934, 0]
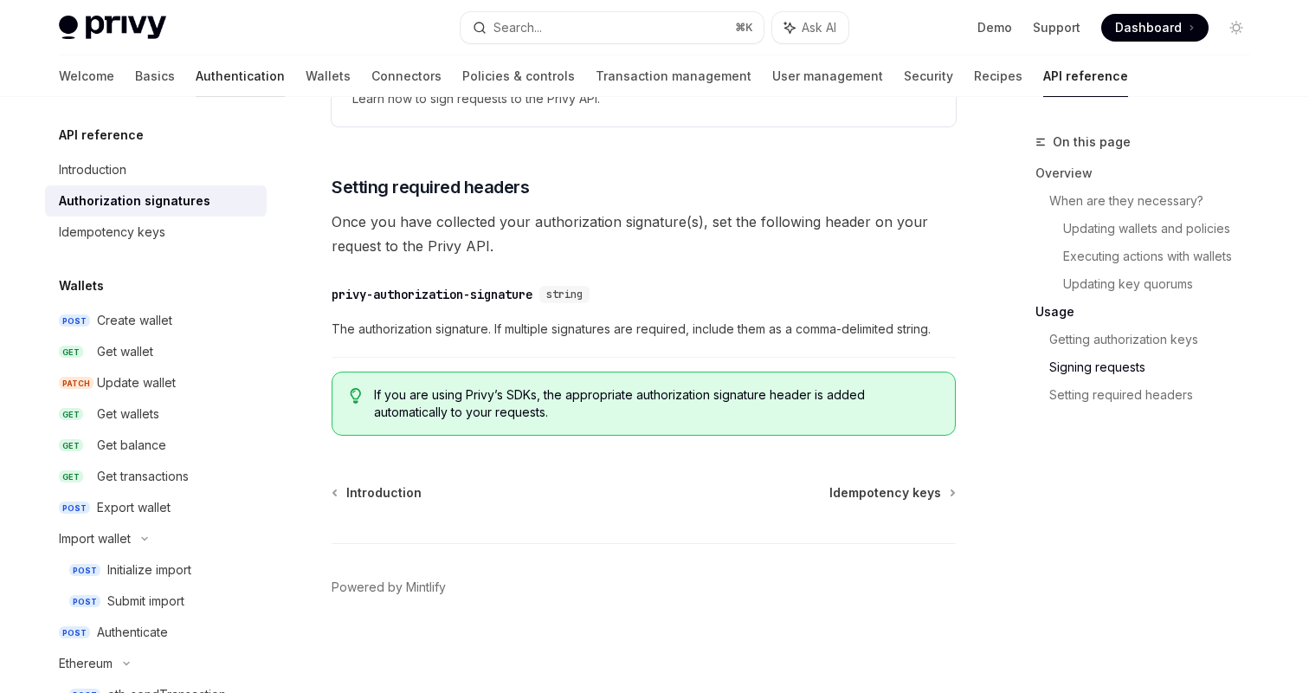
click at [196, 75] on link "Authentication" at bounding box center [240, 76] width 89 height 42
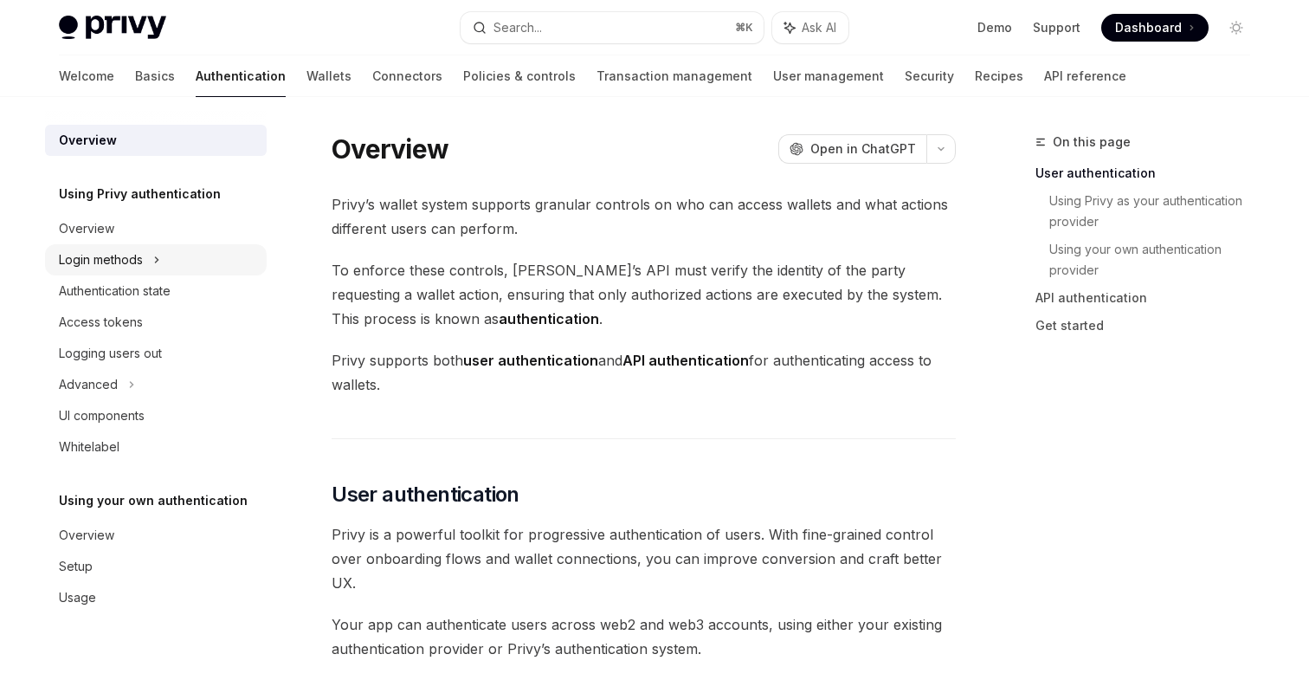
click at [152, 260] on div "Login methods" at bounding box center [156, 259] width 222 height 31
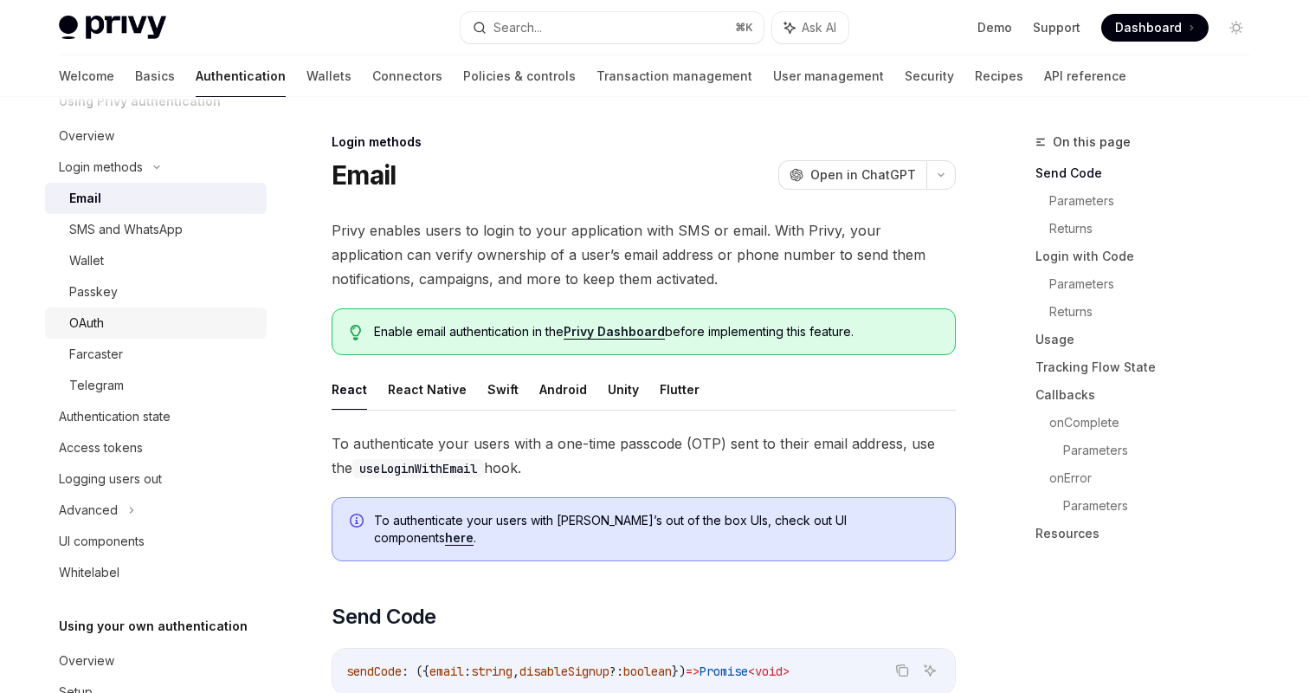
scroll to position [55, 0]
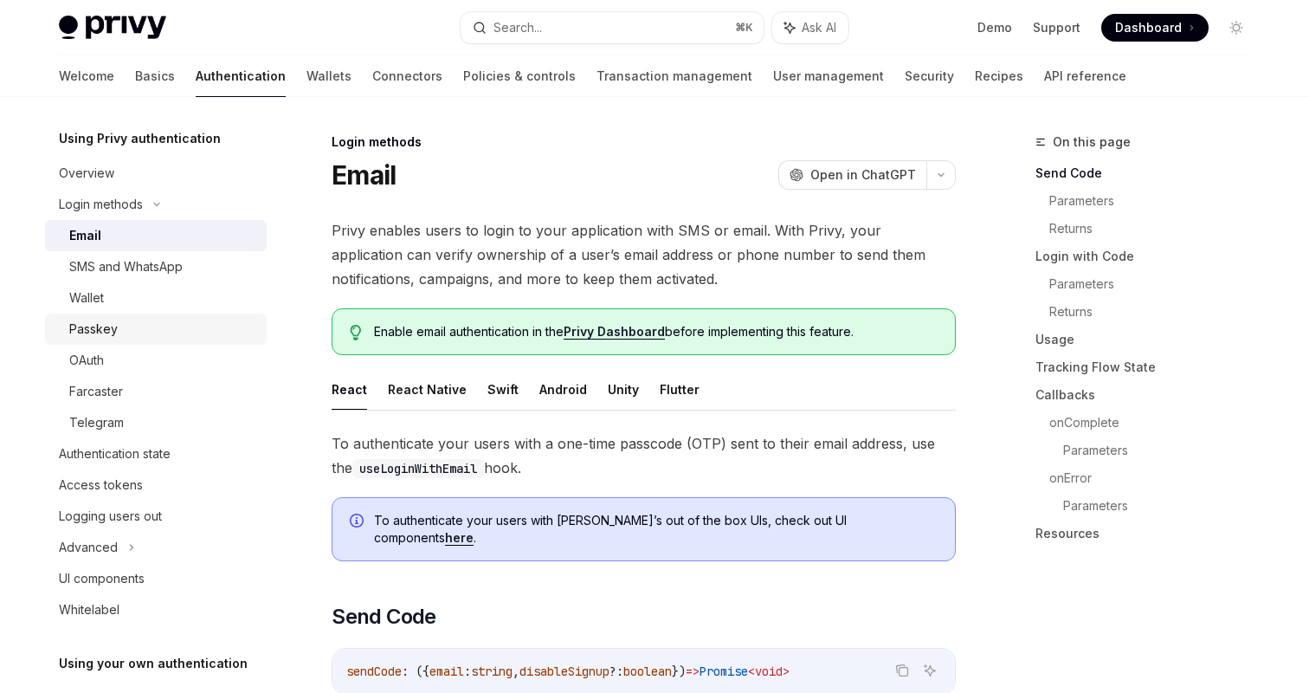
click at [147, 326] on div "Passkey" at bounding box center [162, 329] width 187 height 21
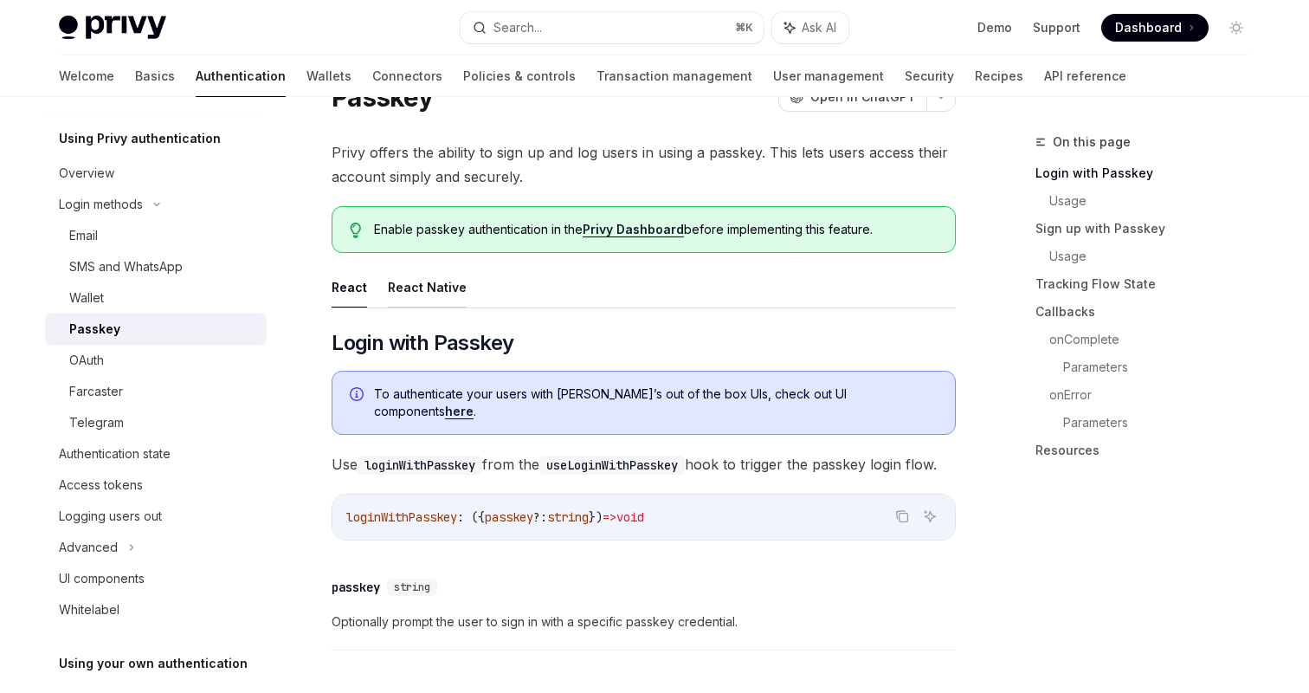
scroll to position [81, 0]
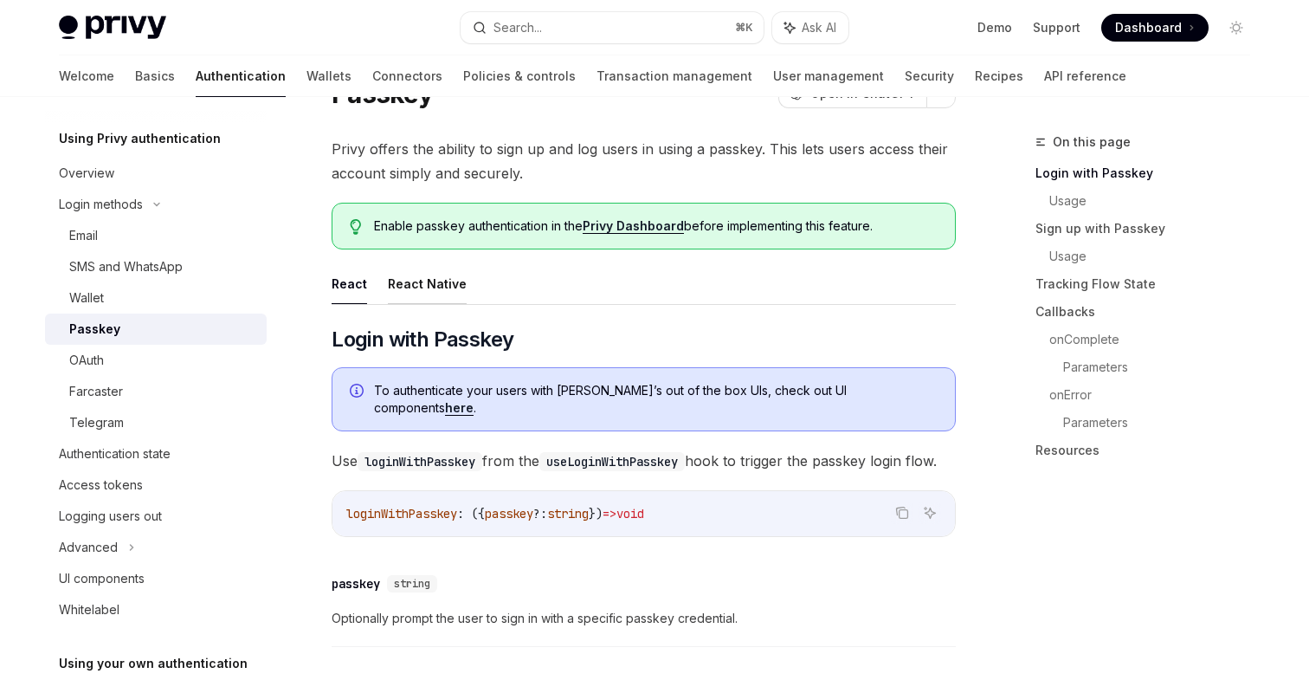
click at [425, 290] on button "React Native" at bounding box center [427, 283] width 79 height 41
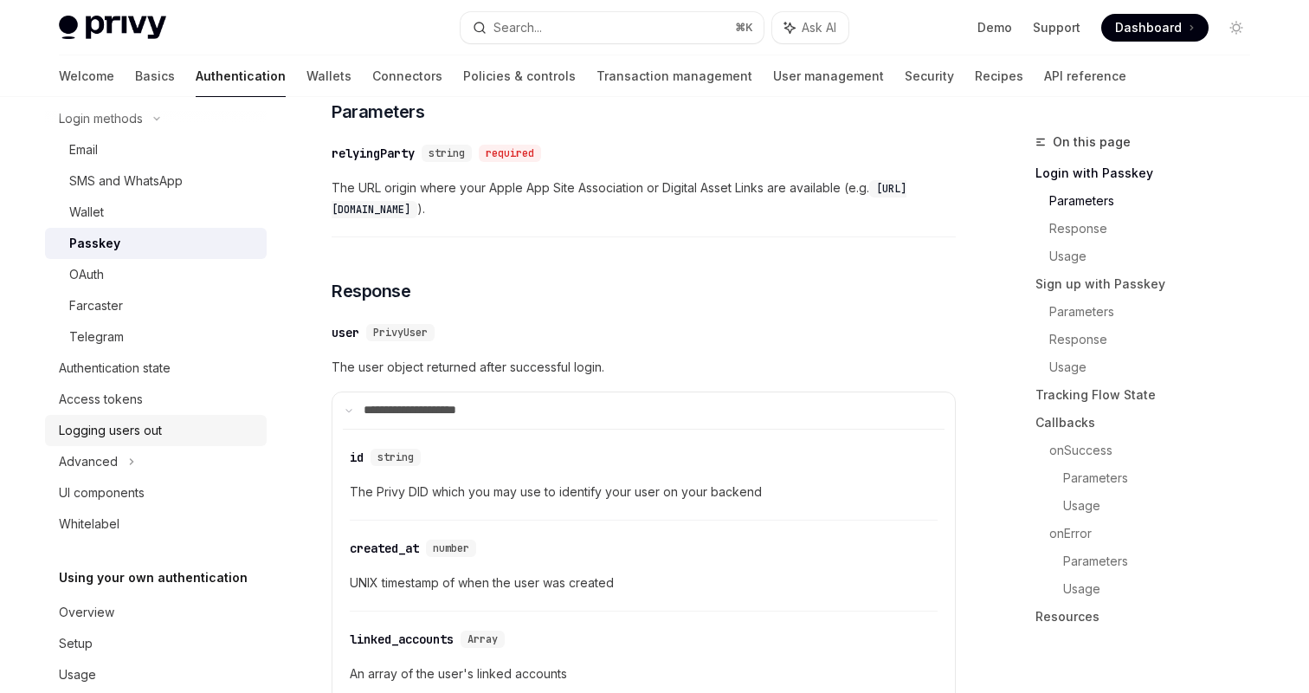
scroll to position [145, 0]
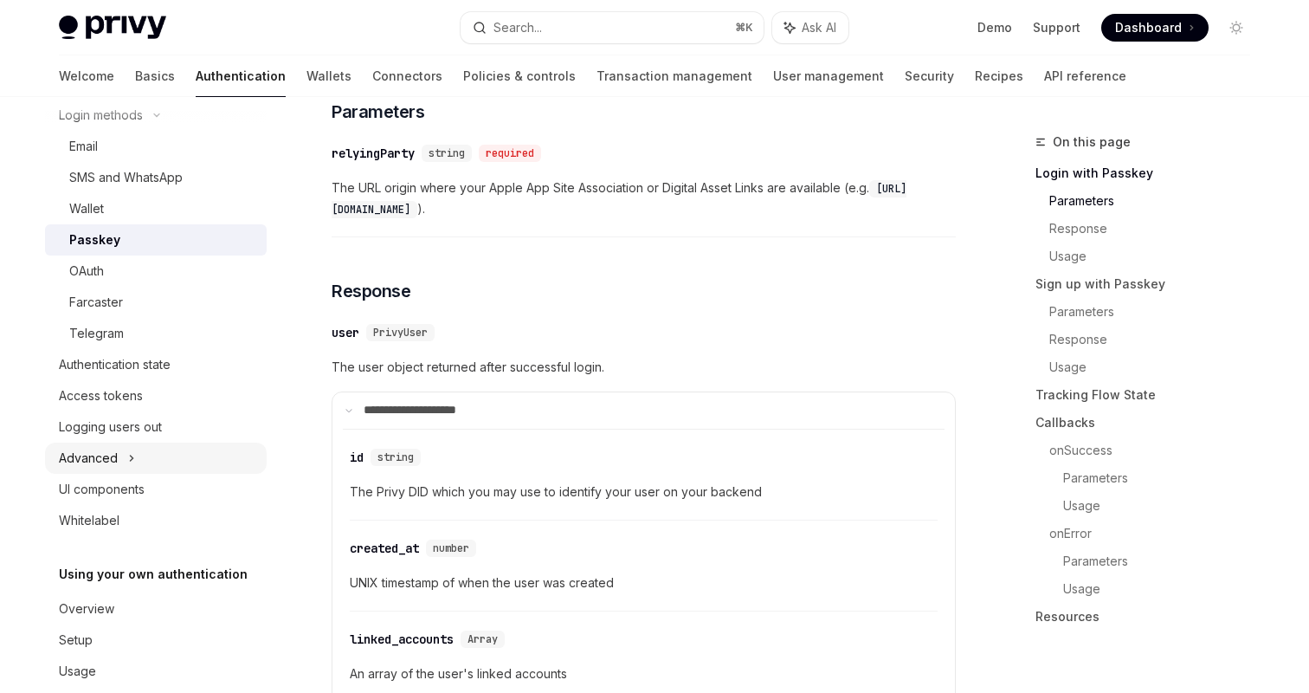
click at [132, 460] on icon at bounding box center [131, 458] width 7 height 21
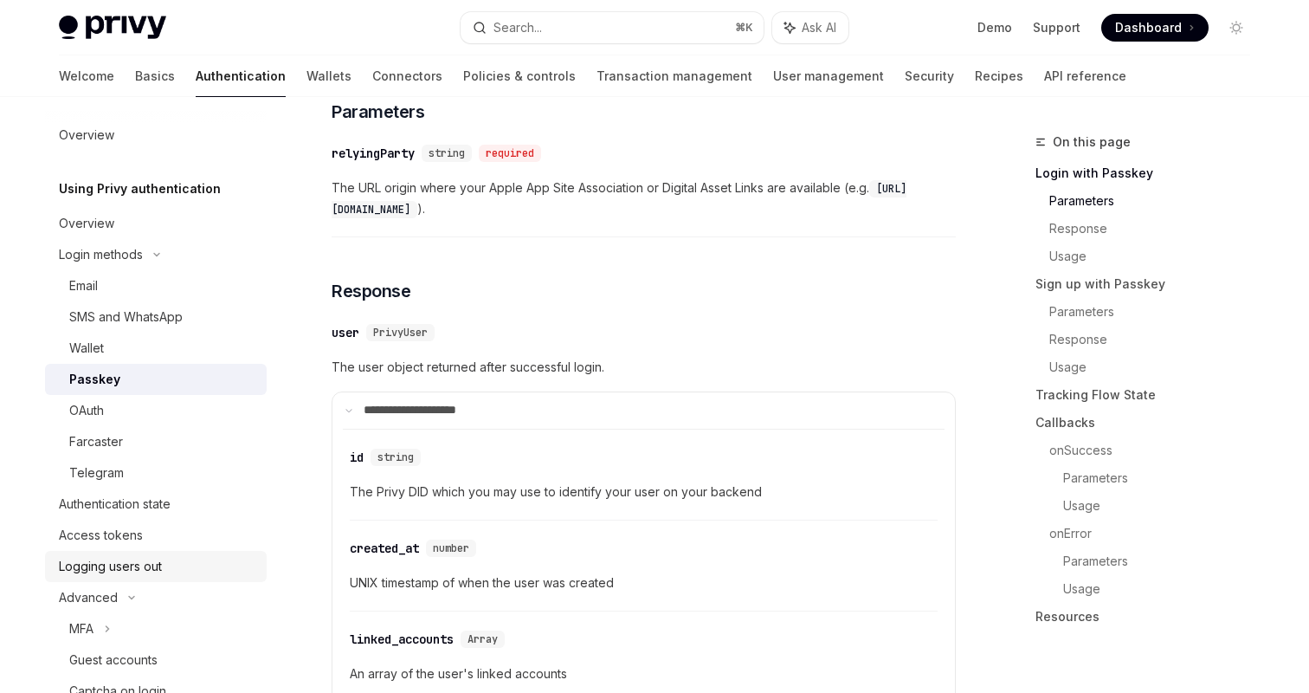
scroll to position [0, 0]
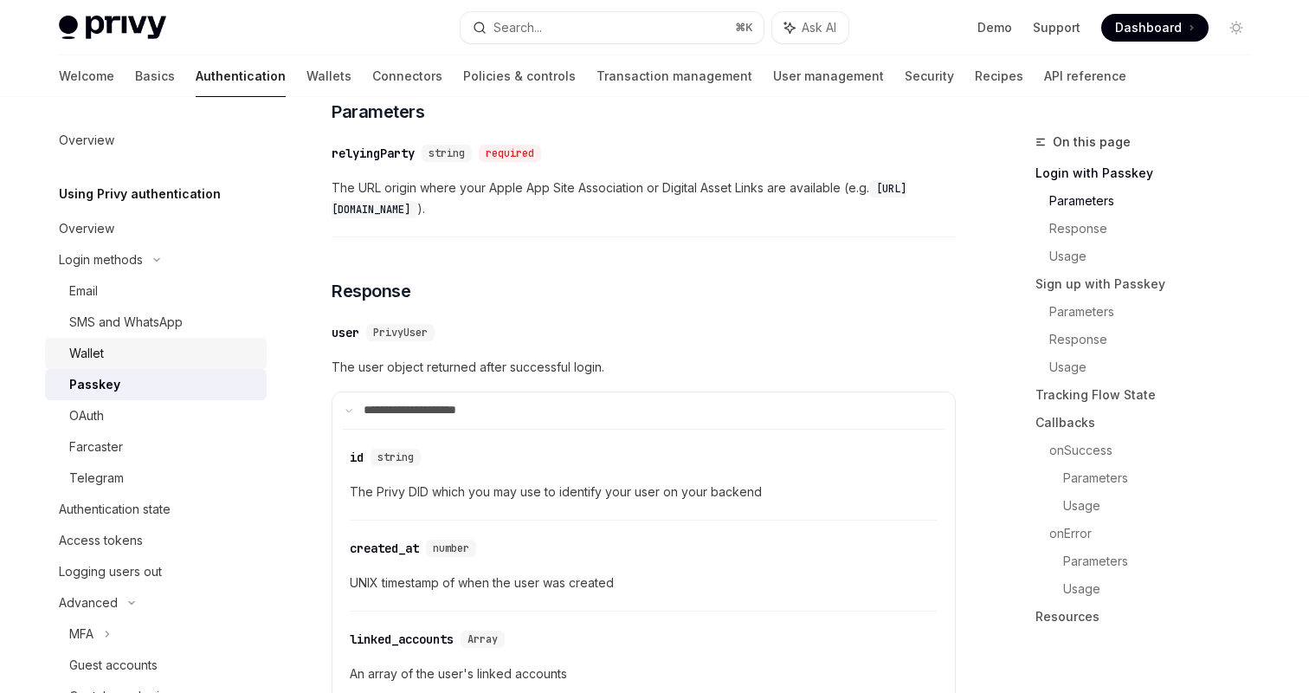
click at [134, 346] on div "Wallet" at bounding box center [162, 353] width 187 height 21
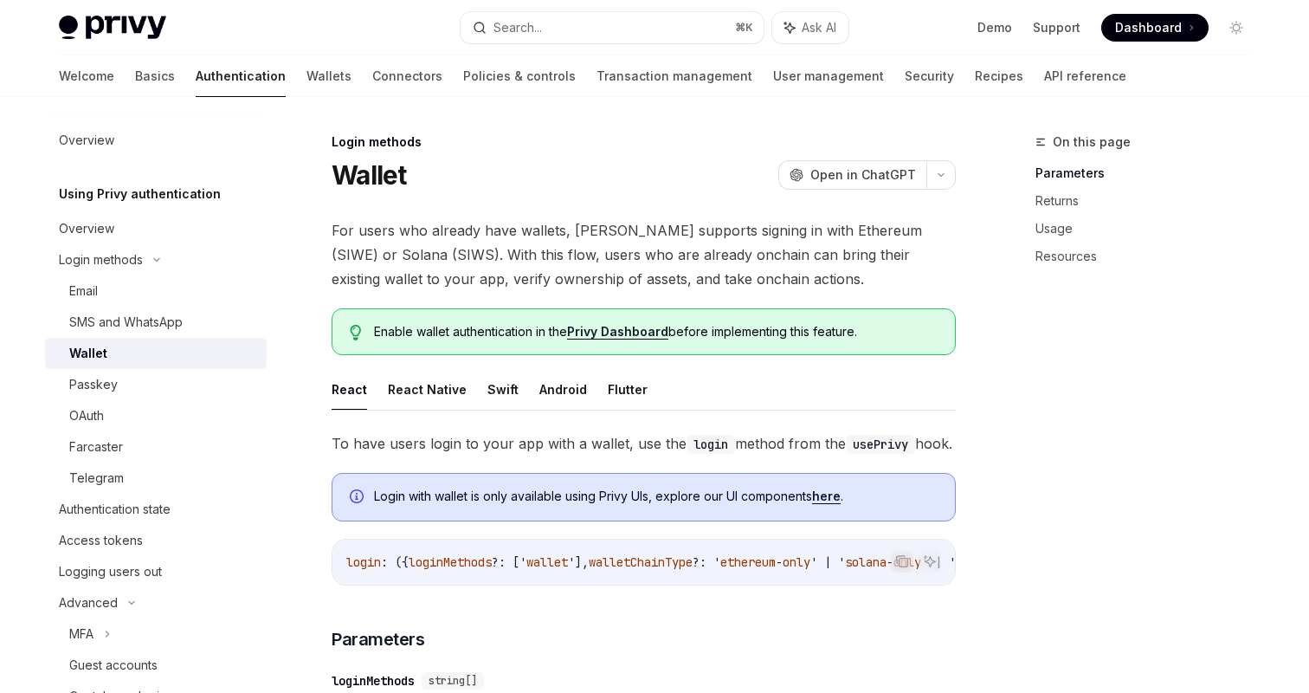
scroll to position [19, 0]
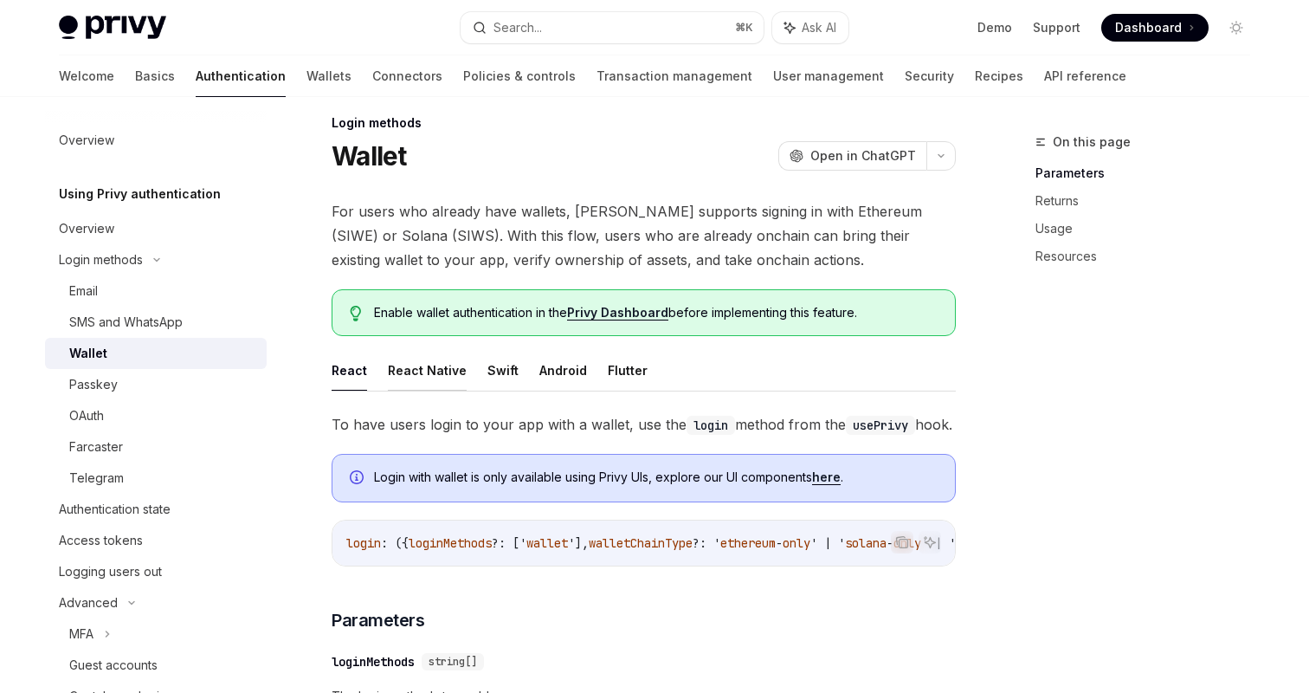
click at [436, 365] on button "React Native" at bounding box center [427, 370] width 79 height 41
type textarea "*"
